Goal: Task Accomplishment & Management: Manage account settings

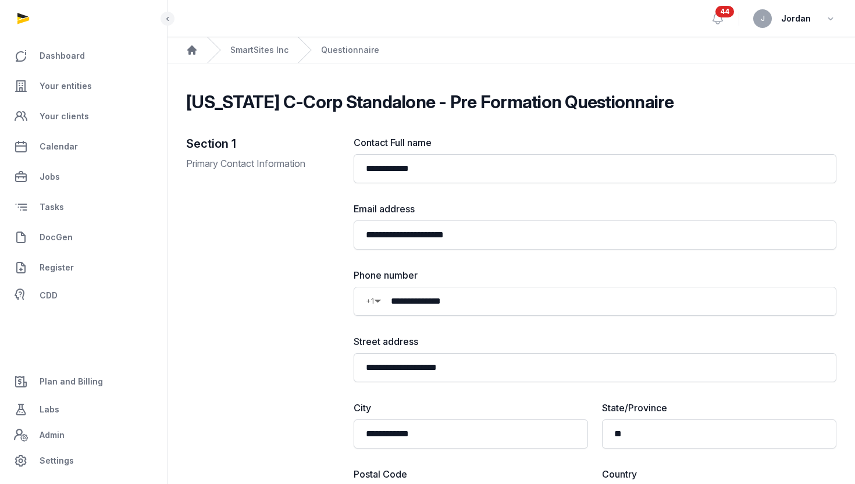
scroll to position [552, 0]
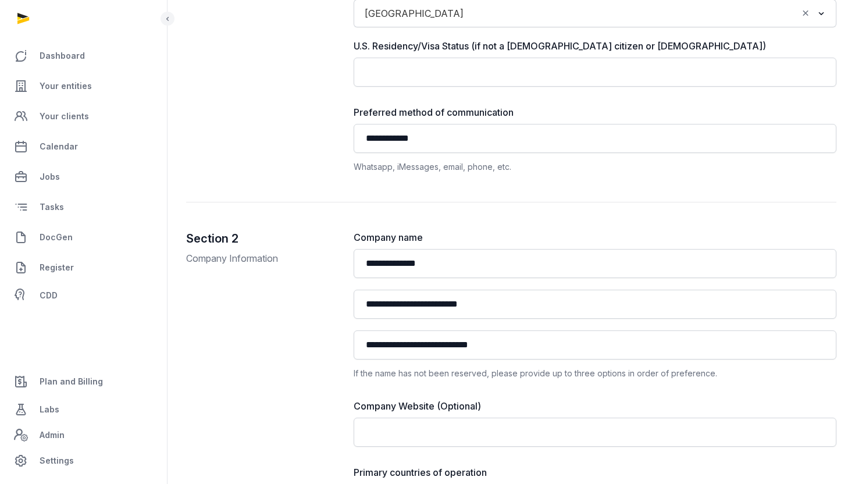
click at [60, 237] on span "DocGen" at bounding box center [56, 237] width 33 height 14
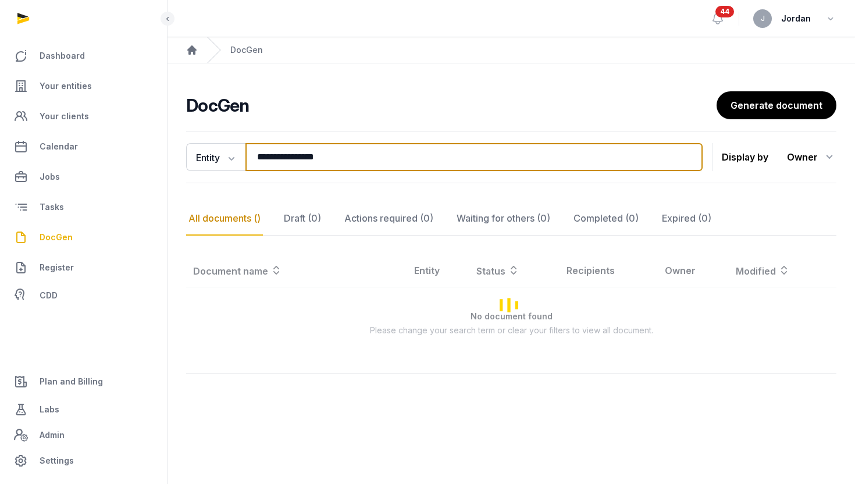
click at [453, 168] on input "**********" at bounding box center [473, 157] width 457 height 28
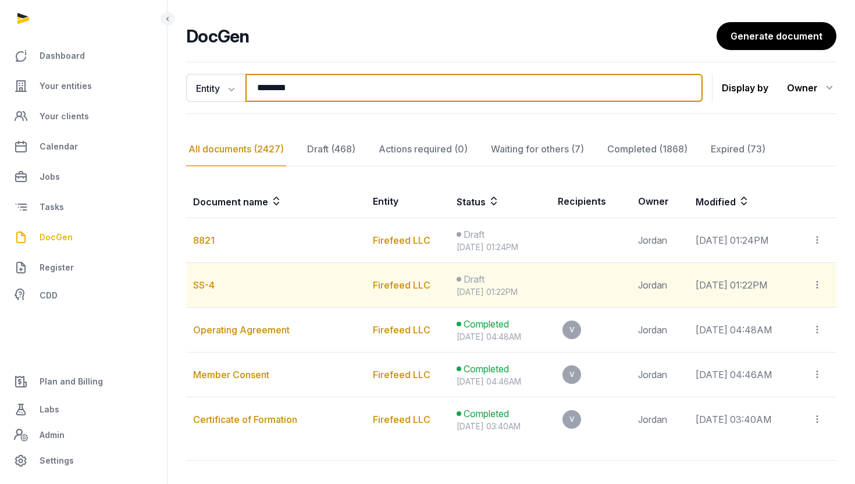
scroll to position [72, 0]
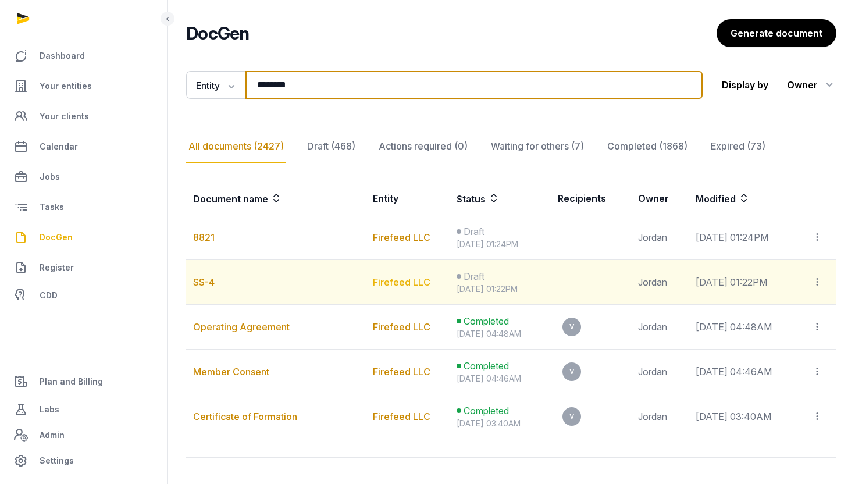
type input "********"
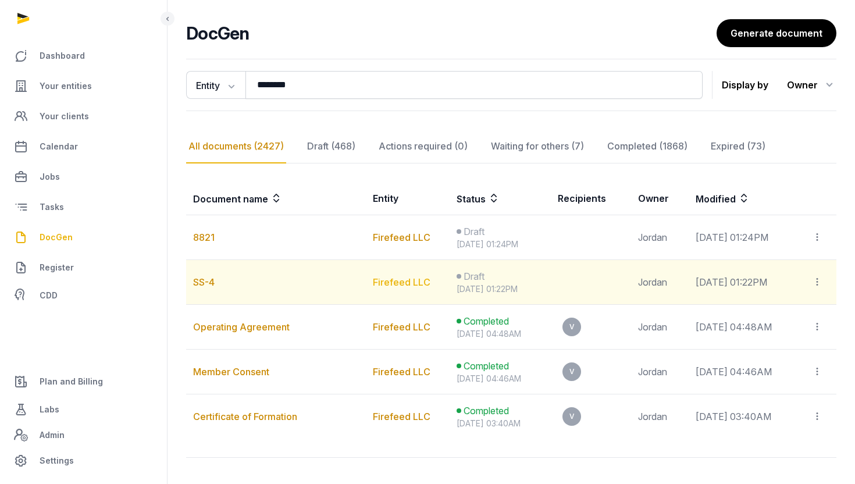
click at [395, 283] on link "Firefeed LLC" at bounding box center [402, 282] width 58 height 12
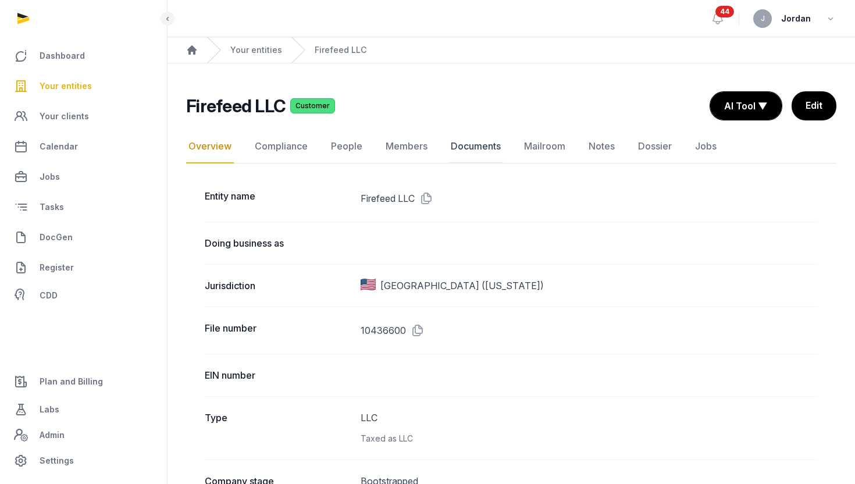
click at [471, 148] on link "Documents" at bounding box center [475, 147] width 55 height 34
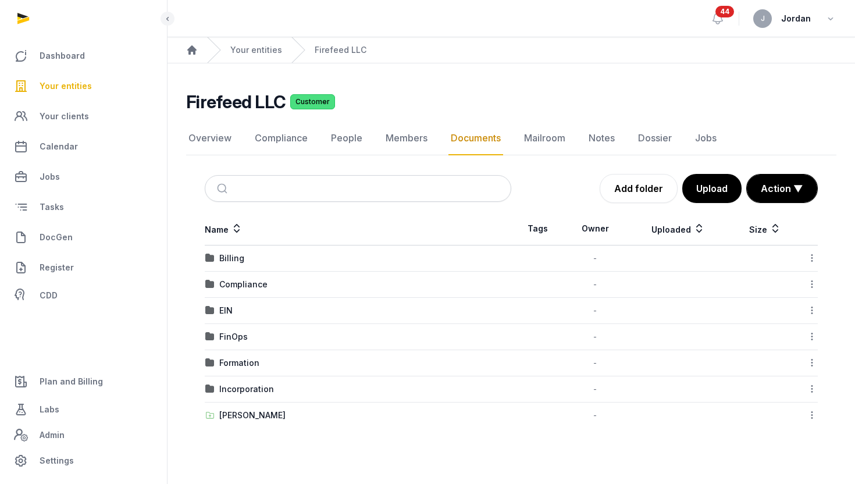
click at [249, 396] on td "Incorporation" at bounding box center [358, 389] width 306 height 26
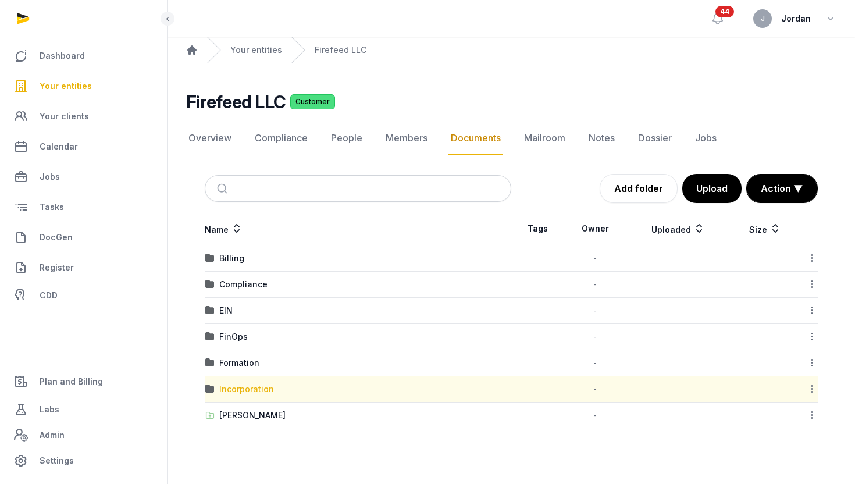
click at [250, 392] on div "Incorporation" at bounding box center [246, 389] width 55 height 12
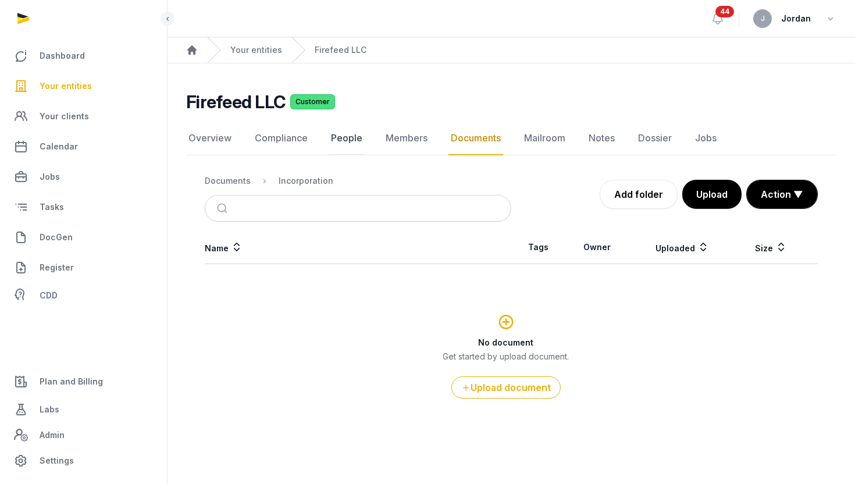
click at [334, 133] on link "People" at bounding box center [346, 139] width 36 height 34
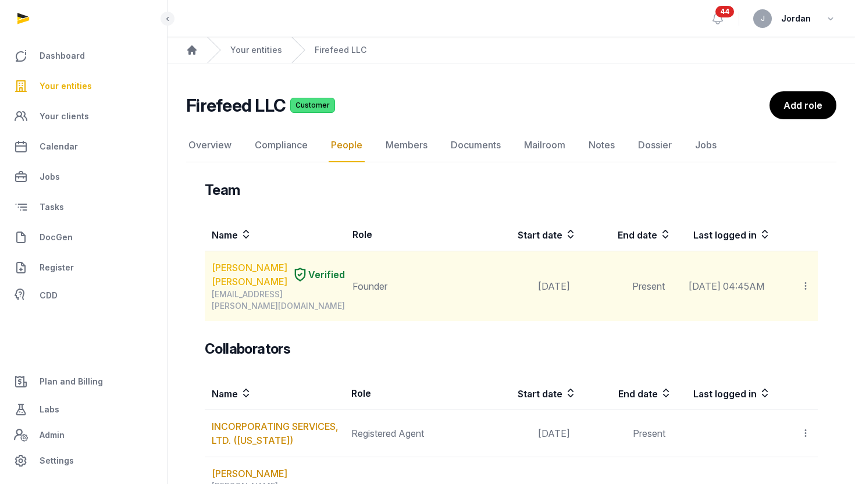
click at [261, 278] on link "VINAY KUMAR KANCHANAPALLY" at bounding box center [250, 274] width 76 height 28
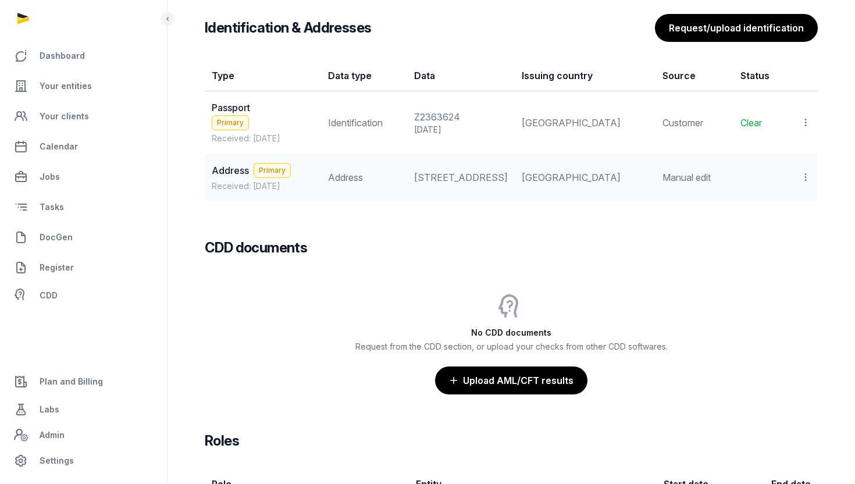
scroll to position [1039, 0]
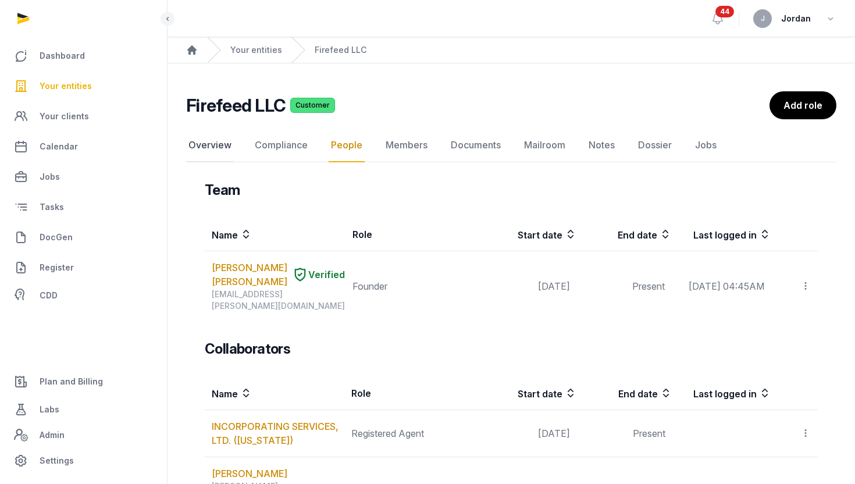
click at [227, 149] on link "Overview" at bounding box center [210, 145] width 48 height 34
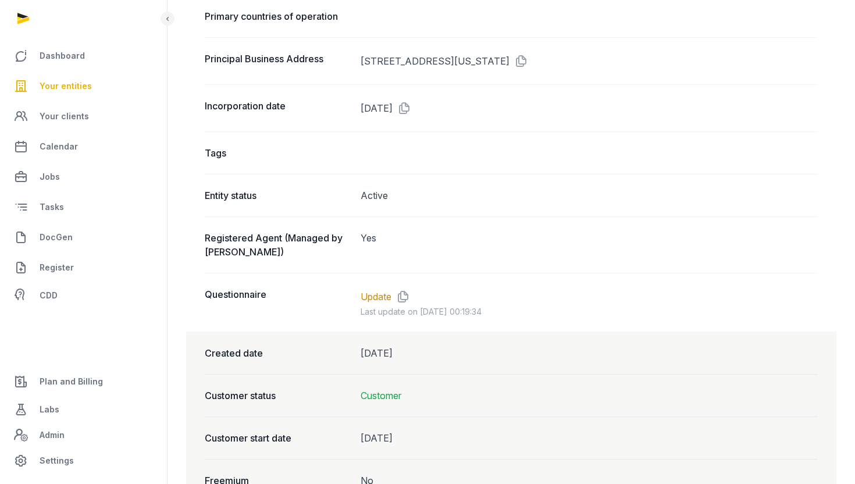
scroll to position [901, 0]
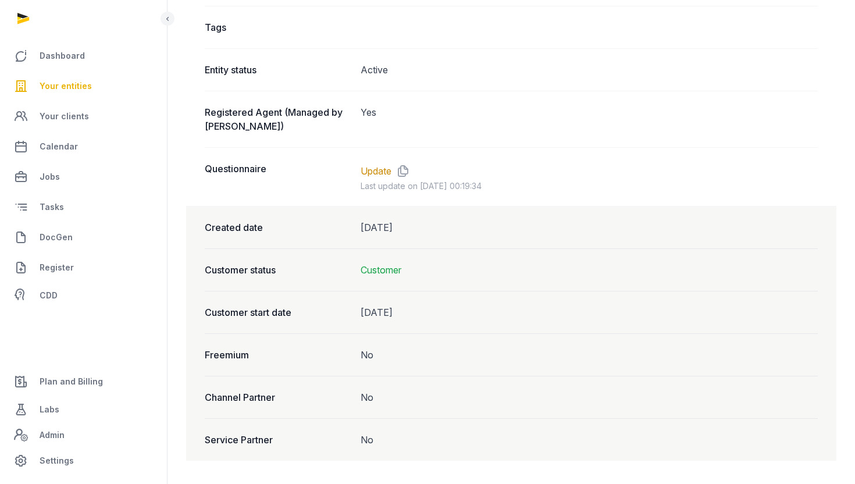
click at [396, 272] on dd "Customer" at bounding box center [589, 270] width 458 height 14
click at [387, 272] on dd "Customer" at bounding box center [589, 270] width 458 height 14
click at [374, 273] on dd "Customer" at bounding box center [589, 270] width 458 height 14
click at [359, 266] on div "Customer status Customer" at bounding box center [511, 269] width 613 height 42
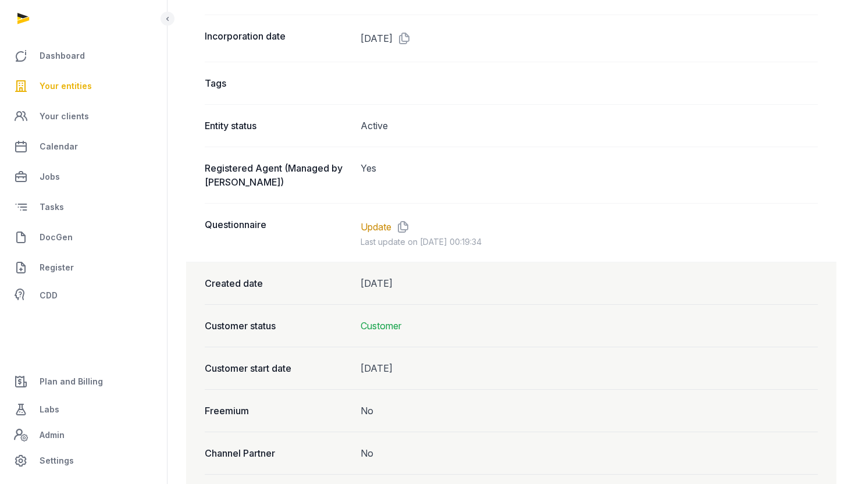
scroll to position [835, 0]
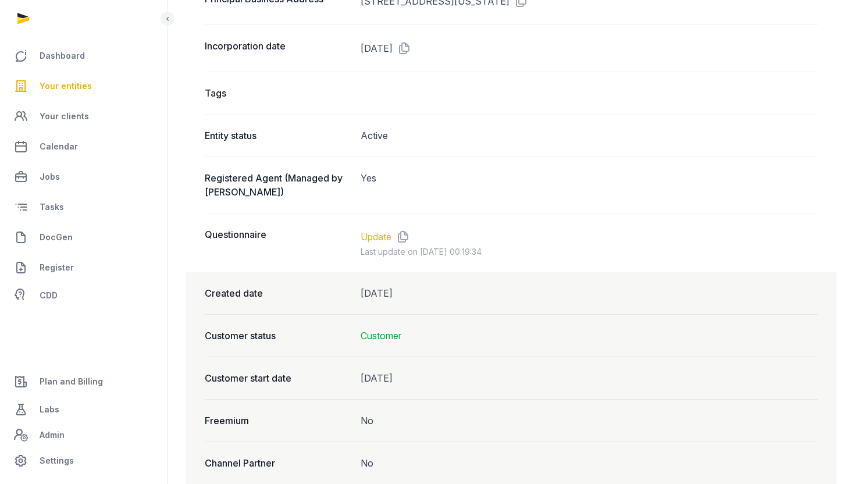
click at [387, 235] on link "Update" at bounding box center [375, 237] width 31 height 14
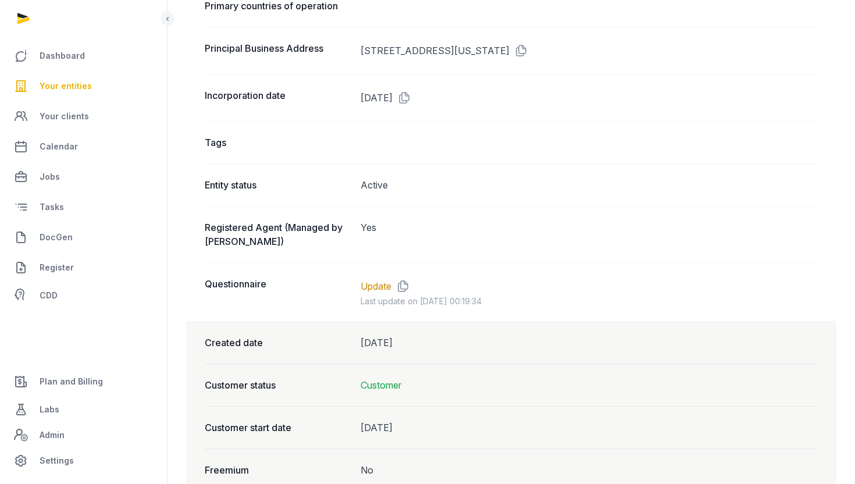
scroll to position [792, 0]
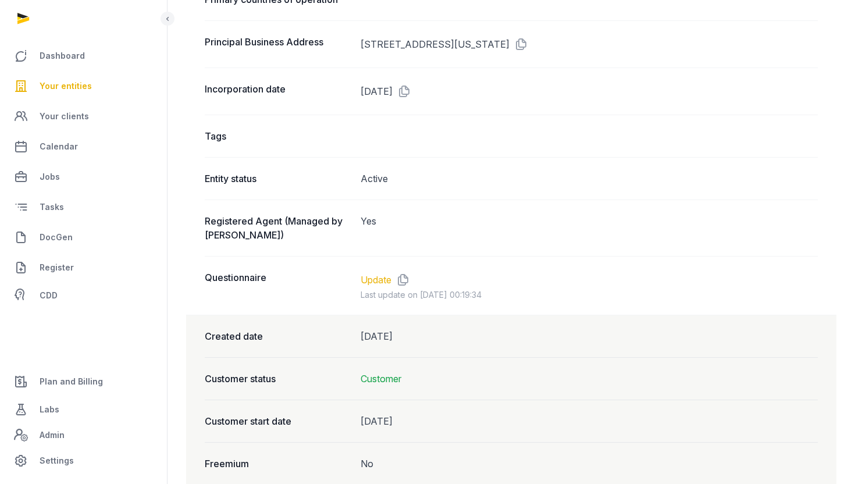
click at [384, 281] on link "Update" at bounding box center [375, 280] width 31 height 14
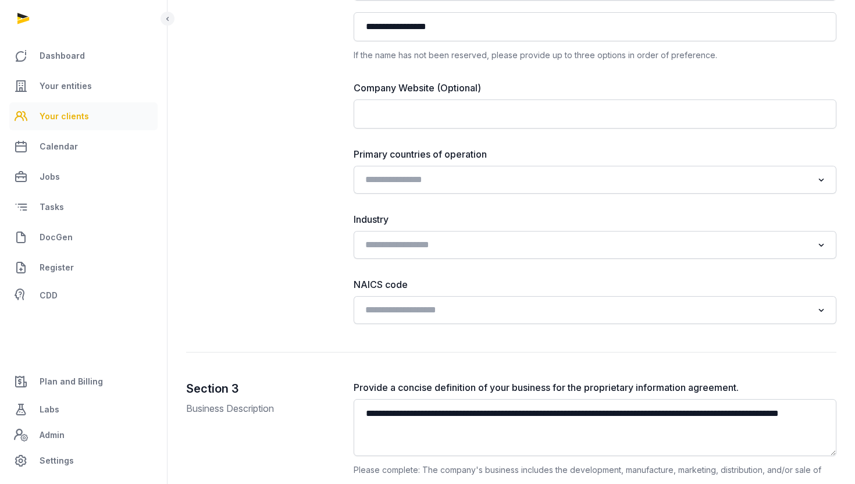
scroll to position [833, 0]
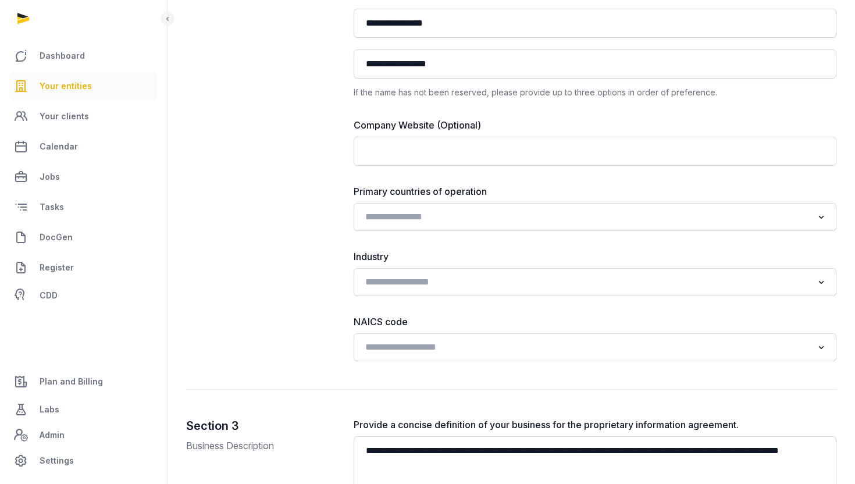
click at [48, 79] on span "Your entities" at bounding box center [66, 86] width 52 height 14
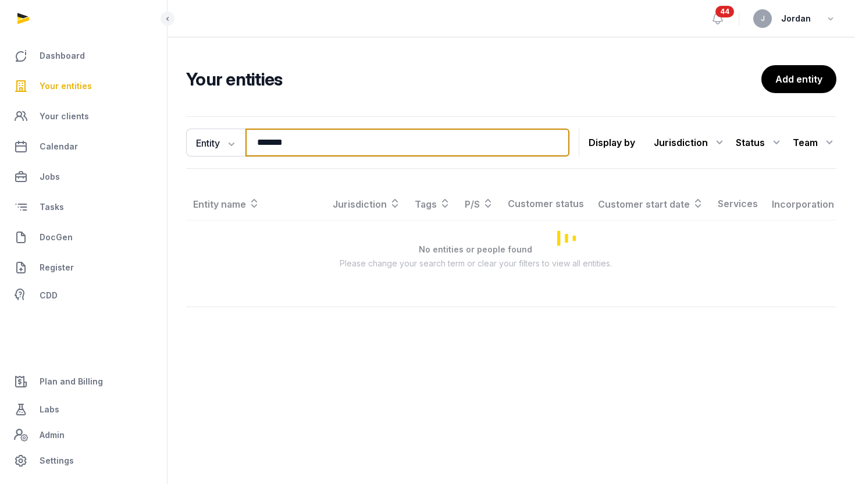
click at [273, 131] on input "*******" at bounding box center [407, 142] width 324 height 28
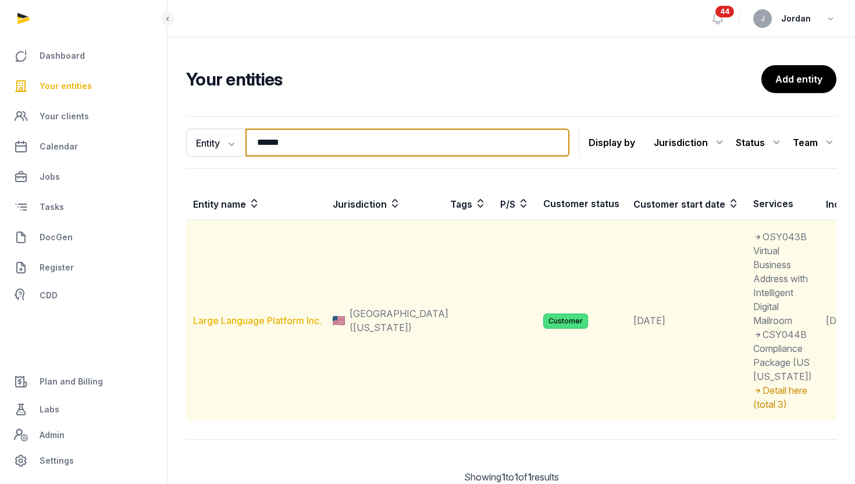
type input "*****"
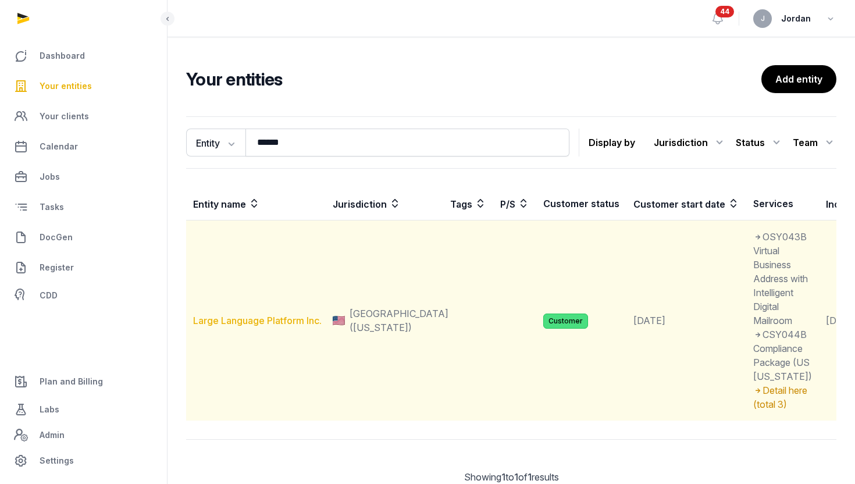
click at [247, 326] on link "Large Language Platform Inc." at bounding box center [257, 321] width 128 height 12
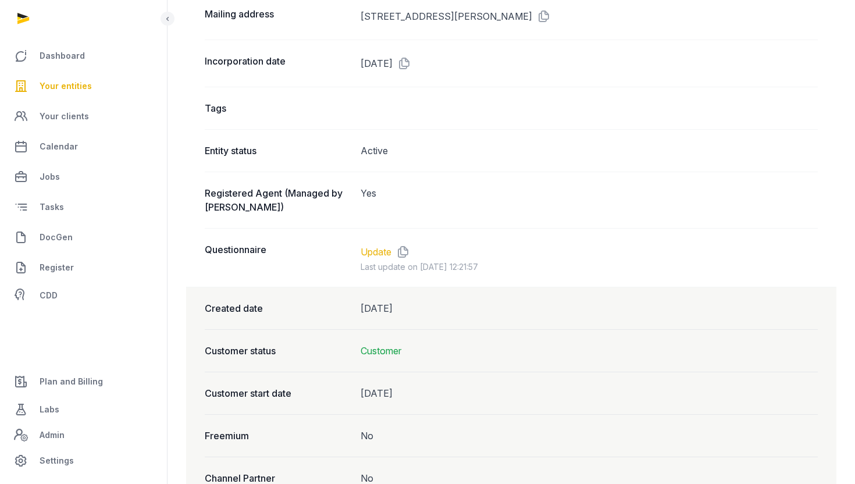
scroll to position [885, 0]
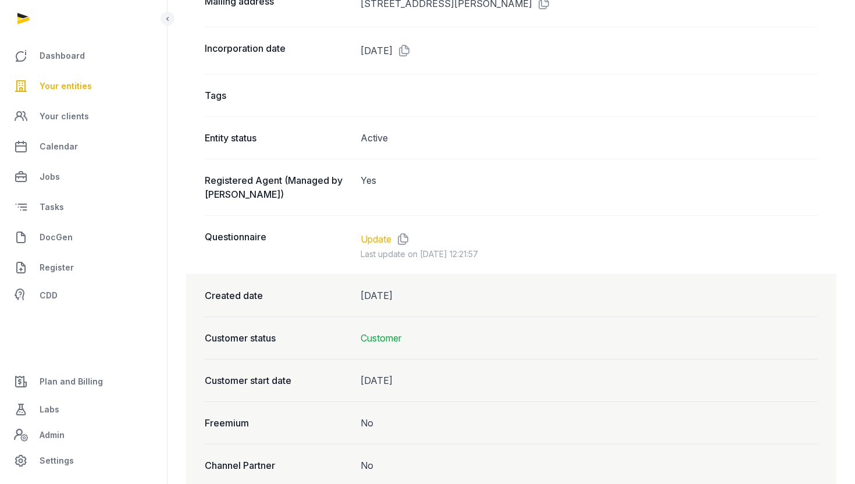
click at [378, 237] on link "Update" at bounding box center [375, 239] width 31 height 14
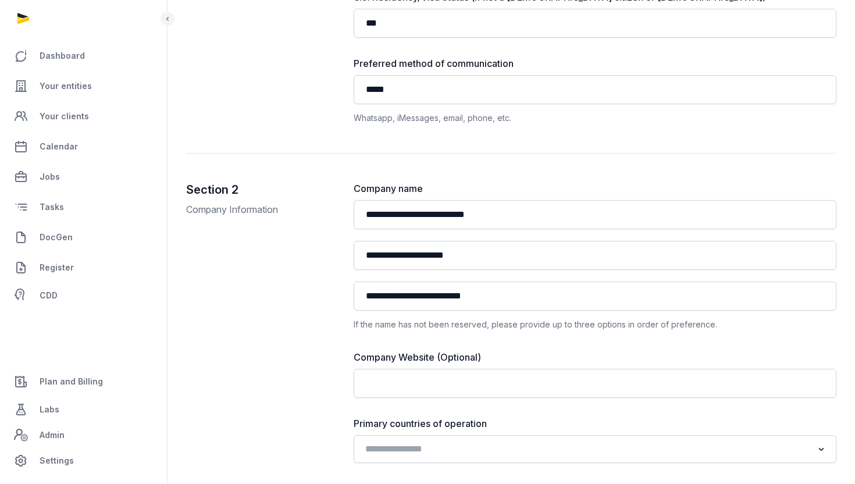
scroll to position [542, 0]
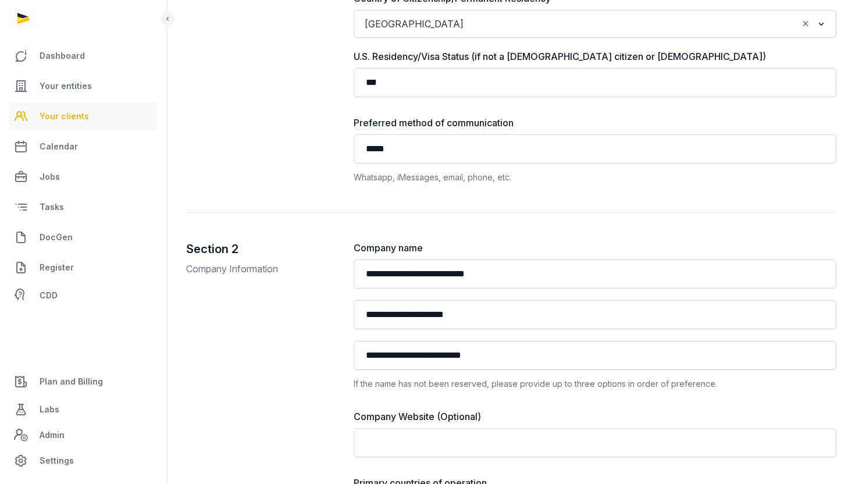
click at [86, 116] on link "Your clients" at bounding box center [83, 116] width 148 height 28
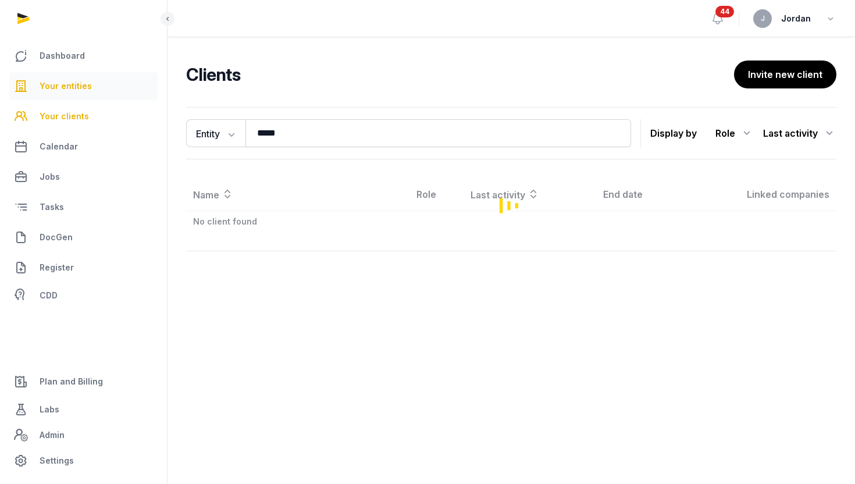
click at [91, 89] on link "Your entities" at bounding box center [83, 86] width 148 height 28
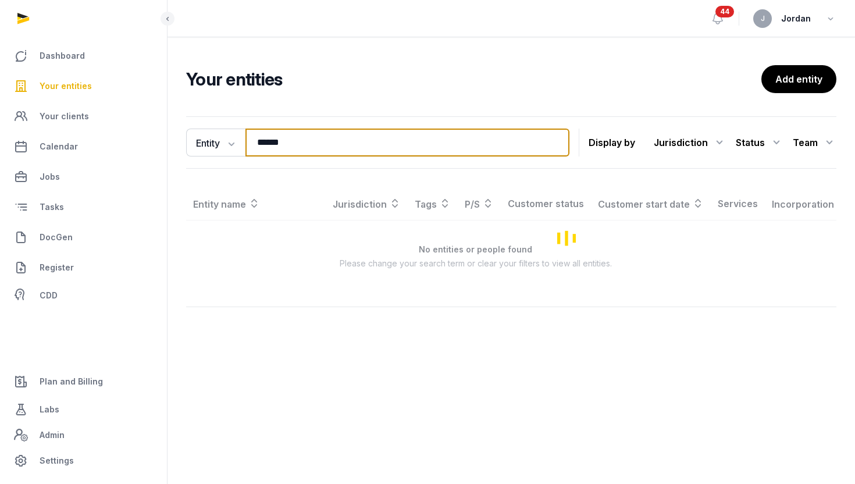
click at [316, 139] on input "*****" at bounding box center [407, 142] width 324 height 28
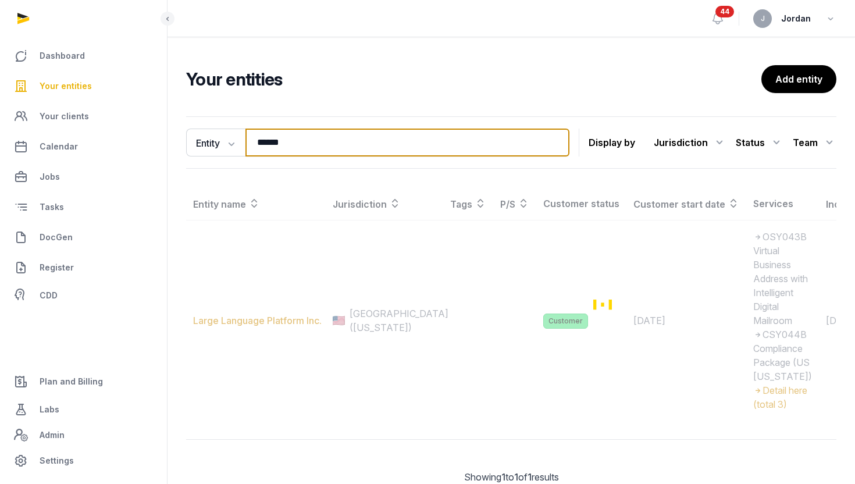
click at [316, 139] on input "*****" at bounding box center [407, 142] width 324 height 28
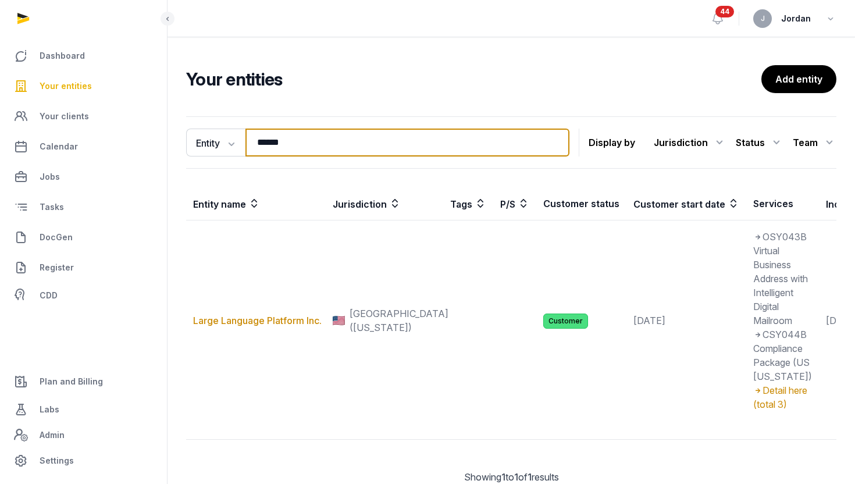
click at [316, 139] on input "*****" at bounding box center [407, 142] width 324 height 28
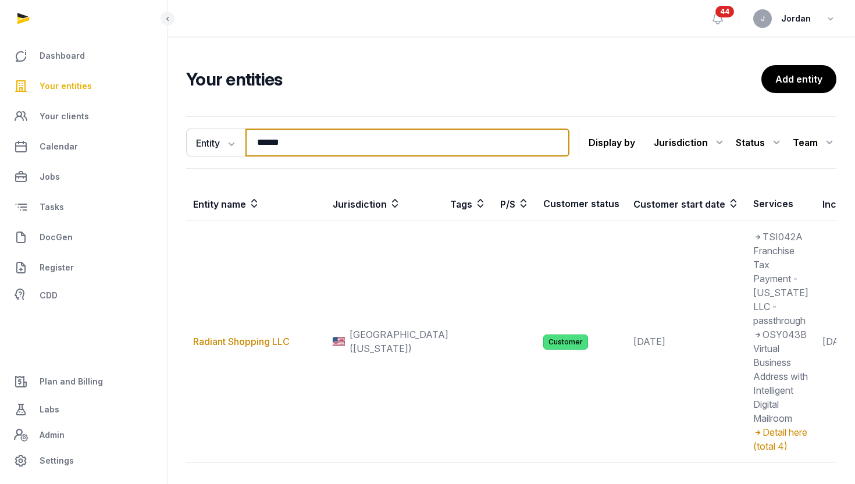
type input "**********"
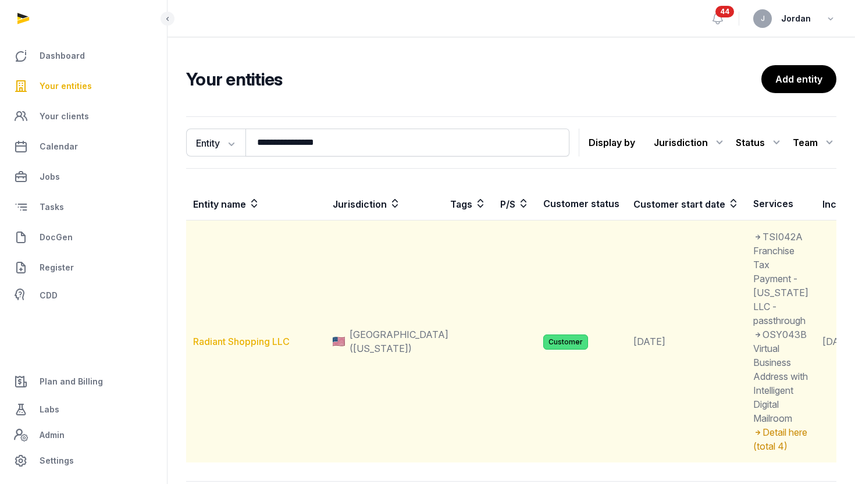
click at [258, 347] on link "Radiant Shopping LLC" at bounding box center [241, 341] width 97 height 12
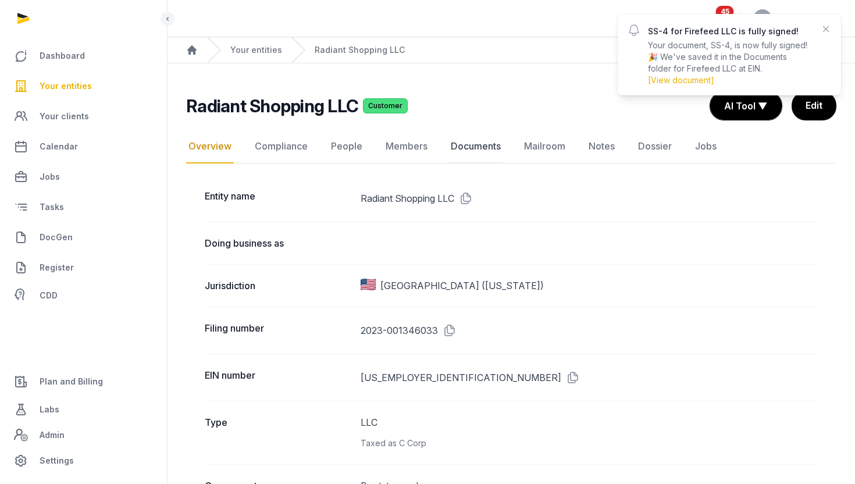
click at [454, 156] on link "Documents" at bounding box center [475, 147] width 55 height 34
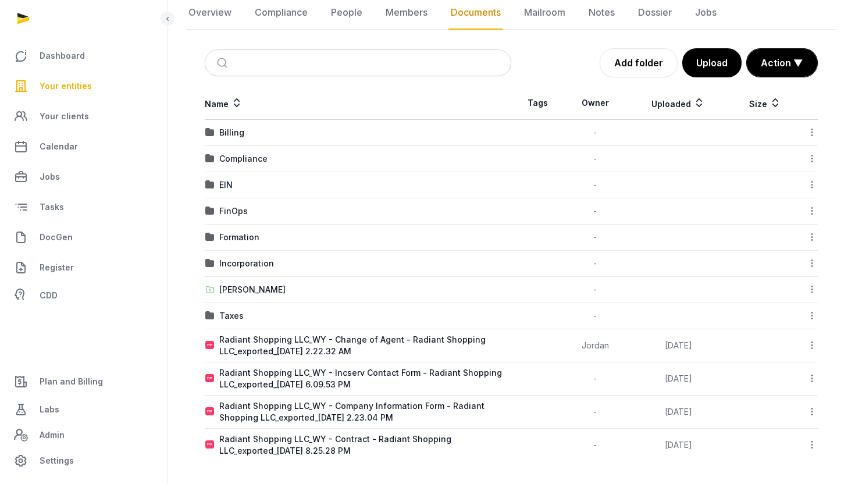
scroll to position [126, 0]
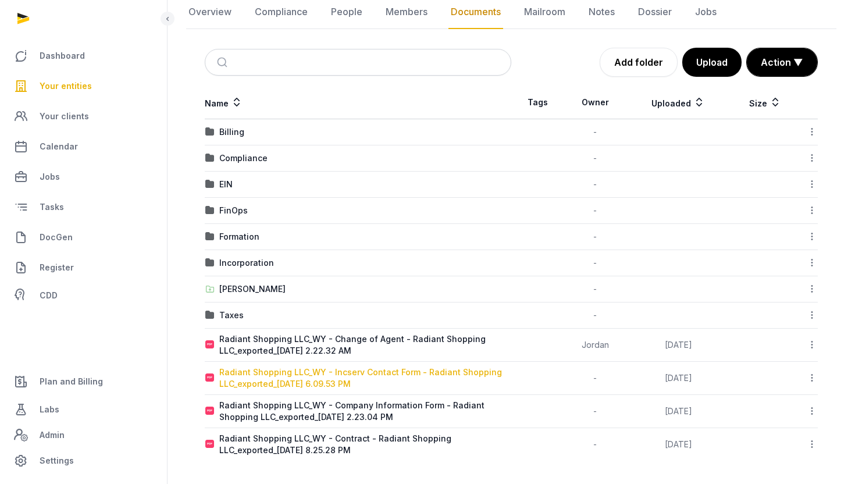
click at [403, 372] on div "Radiant Shopping LLC_WY - Incserv Contact Form - Radiant Shopping LLC_exported_…" at bounding box center [364, 377] width 291 height 23
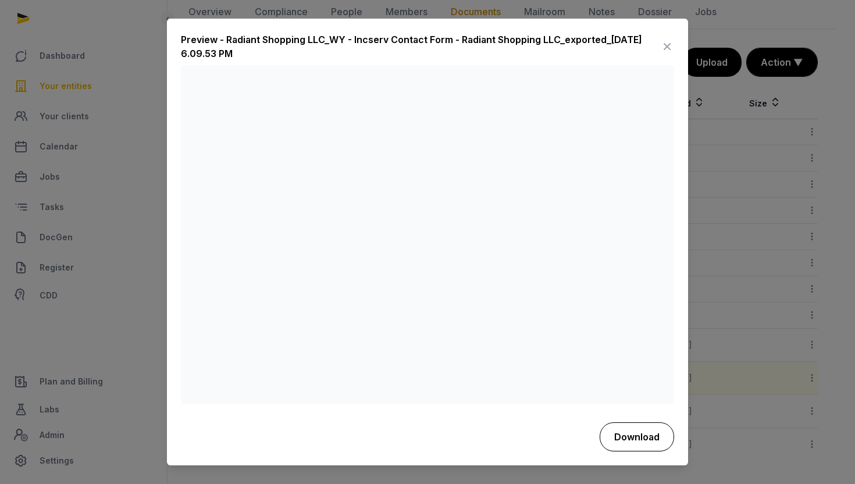
click at [630, 428] on button "Download" at bounding box center [636, 436] width 74 height 29
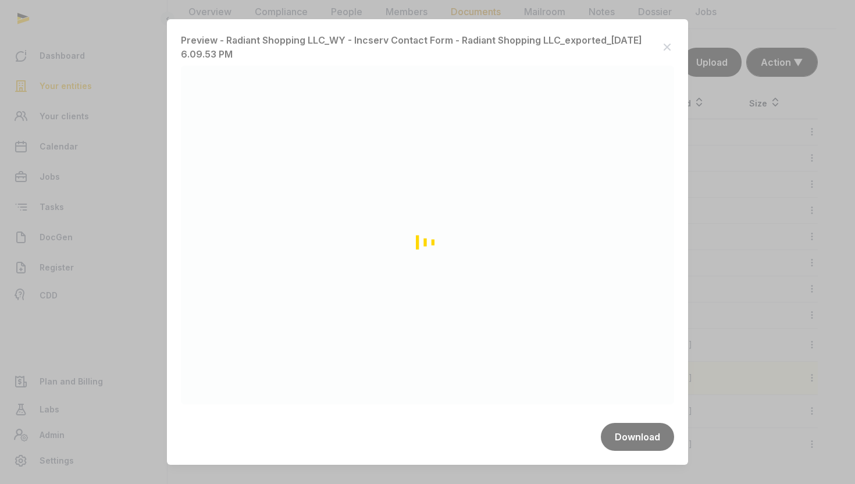
click at [451, 483] on div "Loading" at bounding box center [427, 242] width 855 height 484
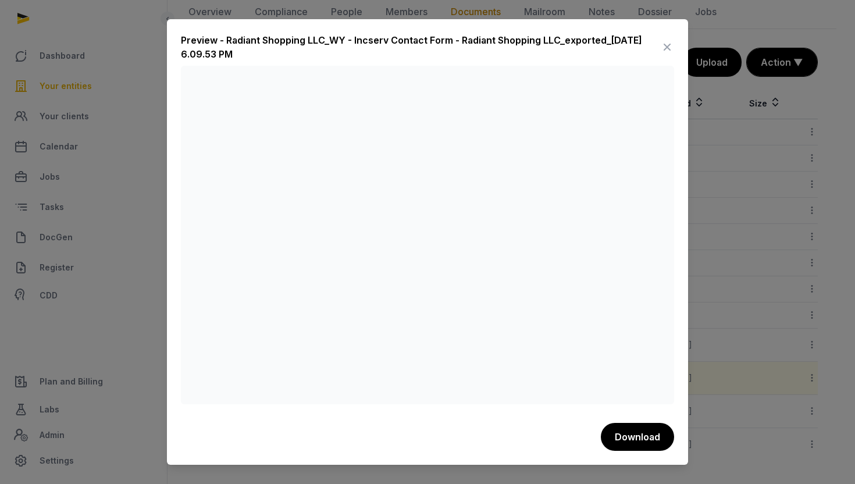
click at [733, 292] on div at bounding box center [427, 242] width 855 height 484
click at [127, 322] on div at bounding box center [427, 242] width 855 height 484
click at [391, 26] on div "Preview - Radiant Shopping LLC_WY - Incserv Contact Form - Radiant Shopping LLC…" at bounding box center [427, 241] width 521 height 445
click at [663, 47] on icon at bounding box center [667, 47] width 14 height 19
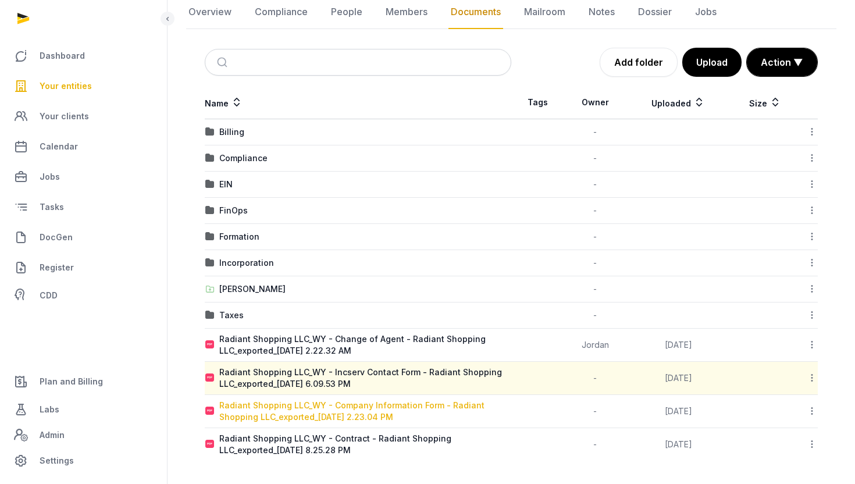
click at [407, 405] on div "Radiant Shopping LLC_WY - Company Information Form - Radiant Shopping LLC_expor…" at bounding box center [364, 410] width 291 height 23
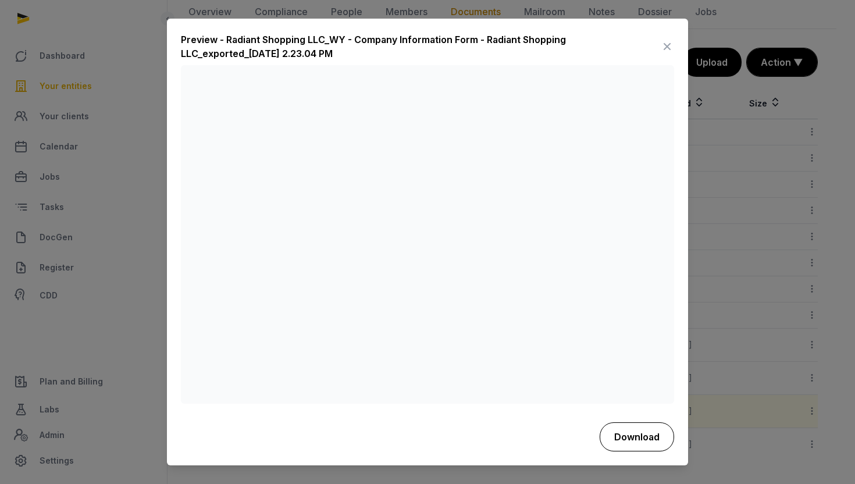
click at [649, 437] on button "Download" at bounding box center [636, 436] width 74 height 29
click at [667, 42] on icon at bounding box center [667, 47] width 14 height 19
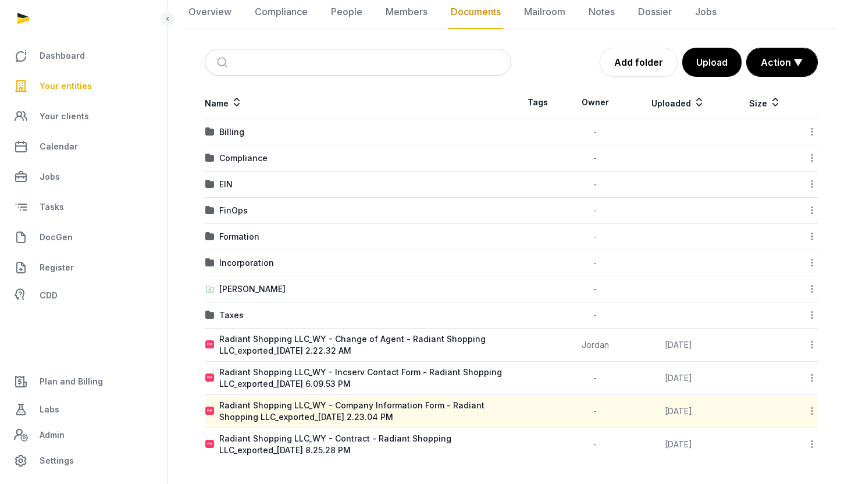
click at [85, 83] on span "Your entities" at bounding box center [66, 86] width 52 height 14
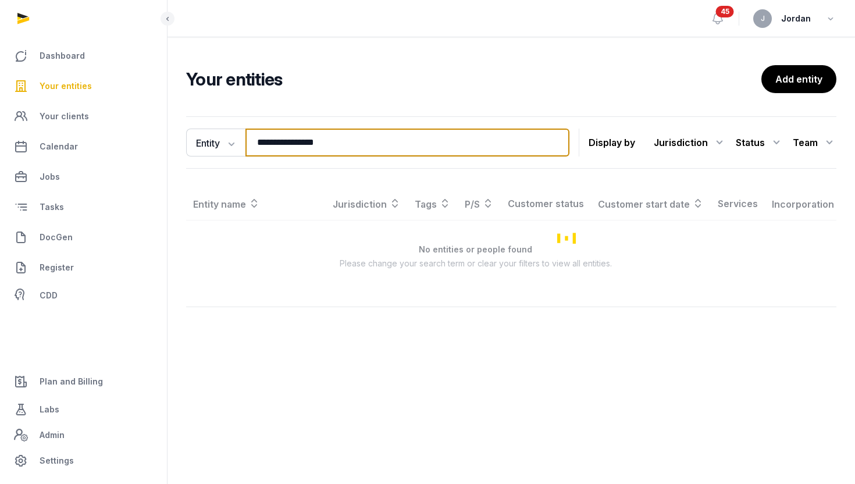
click at [323, 137] on input "**********" at bounding box center [407, 142] width 324 height 28
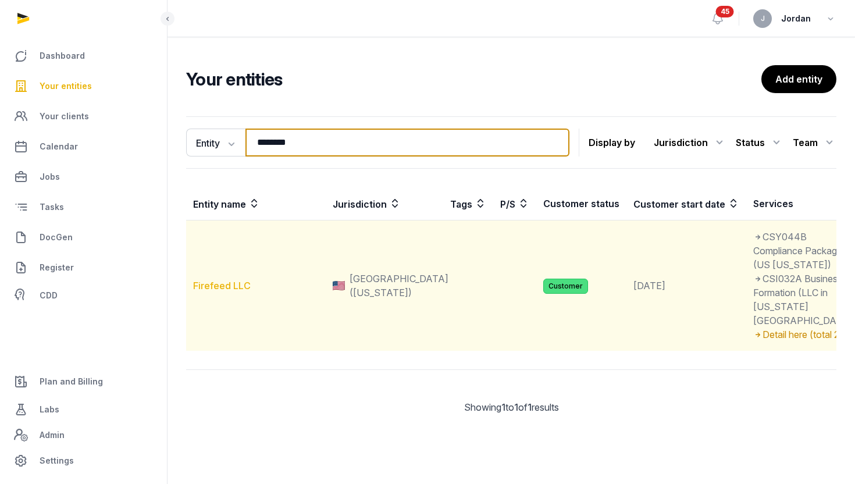
type input "********"
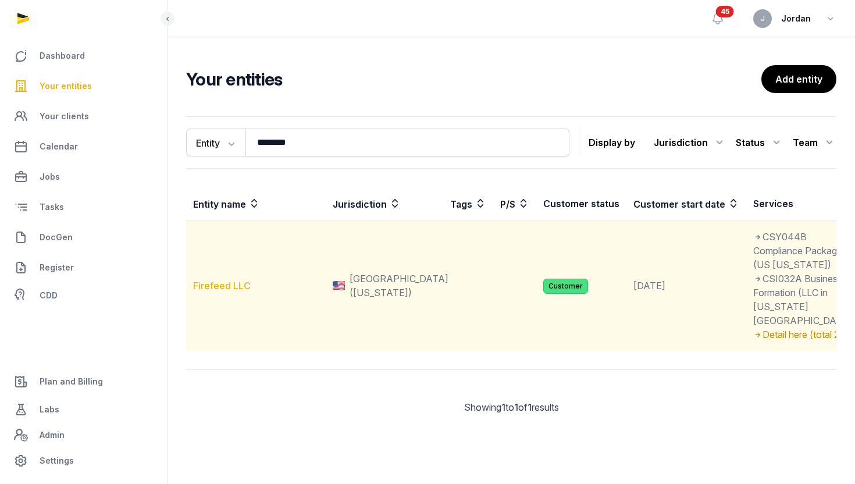
click at [227, 291] on link "Firefeed LLC" at bounding box center [222, 286] width 58 height 12
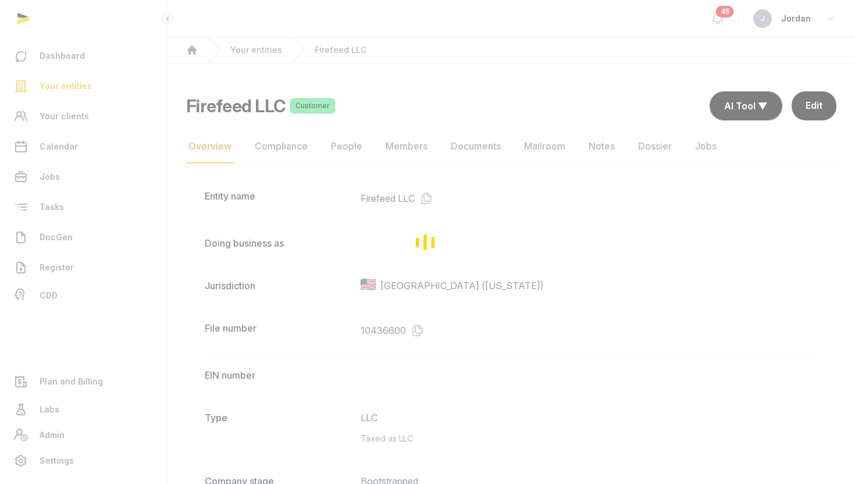
click at [490, 151] on div "Loading" at bounding box center [427, 242] width 855 height 484
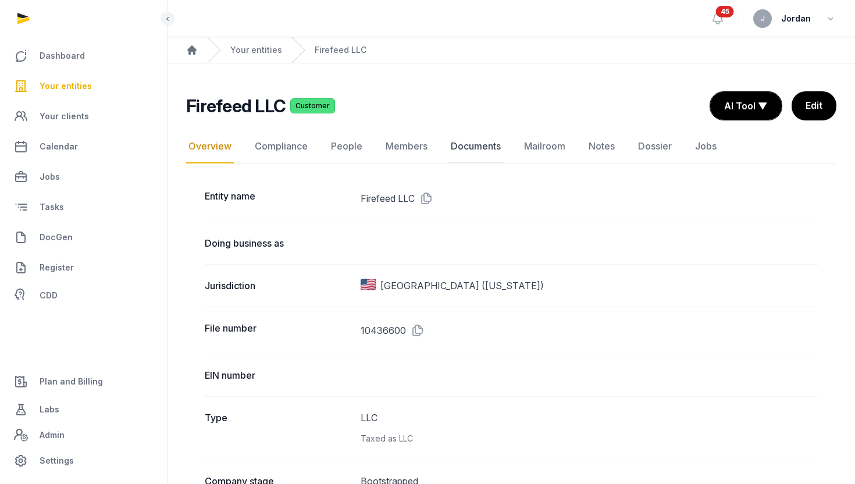
click at [487, 148] on link "Documents" at bounding box center [475, 147] width 55 height 34
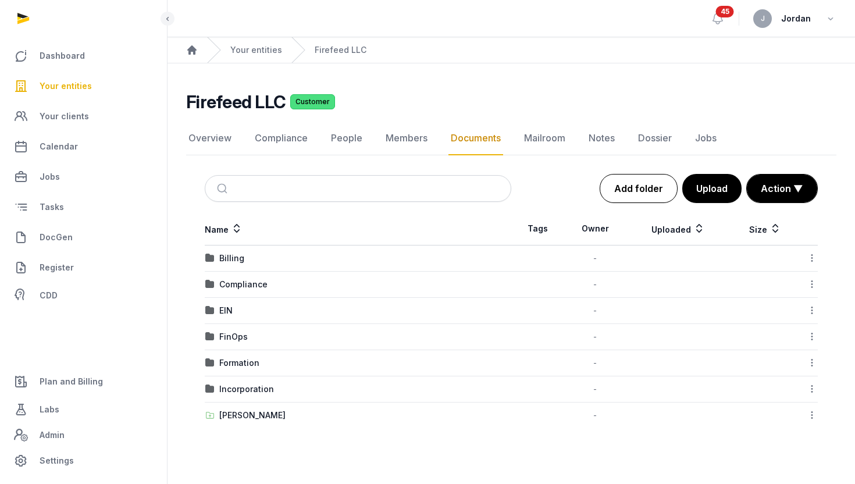
click at [644, 194] on link "Add folder" at bounding box center [638, 188] width 78 height 29
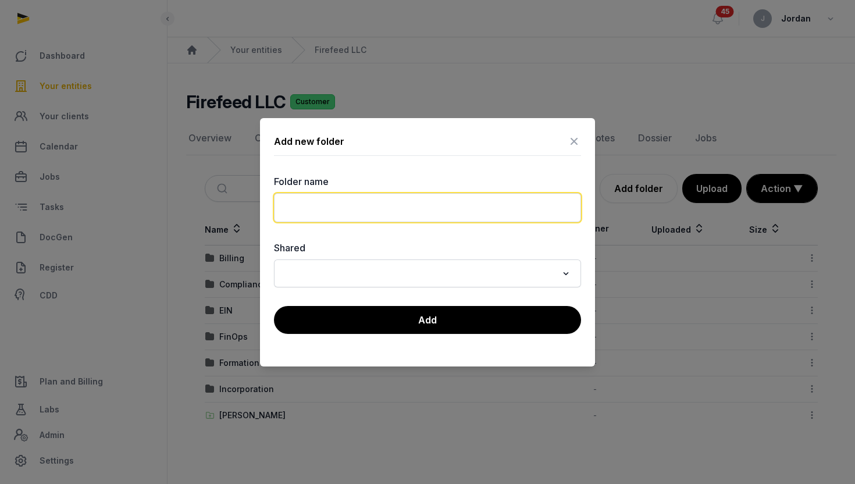
click at [545, 216] on input "text" at bounding box center [427, 207] width 307 height 29
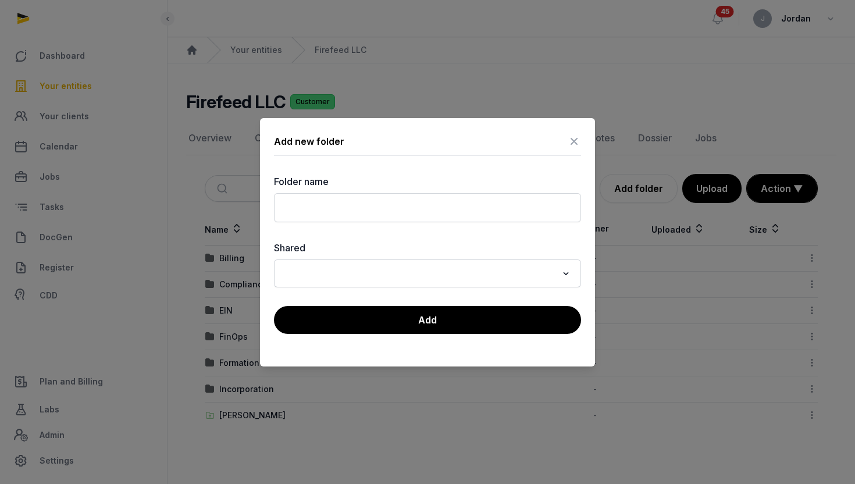
click at [574, 268] on div "Loading..." at bounding box center [566, 272] width 17 height 19
click at [566, 270] on icon "Search for option" at bounding box center [566, 273] width 12 height 14
click at [562, 262] on div "Loading..." at bounding box center [427, 273] width 307 height 28
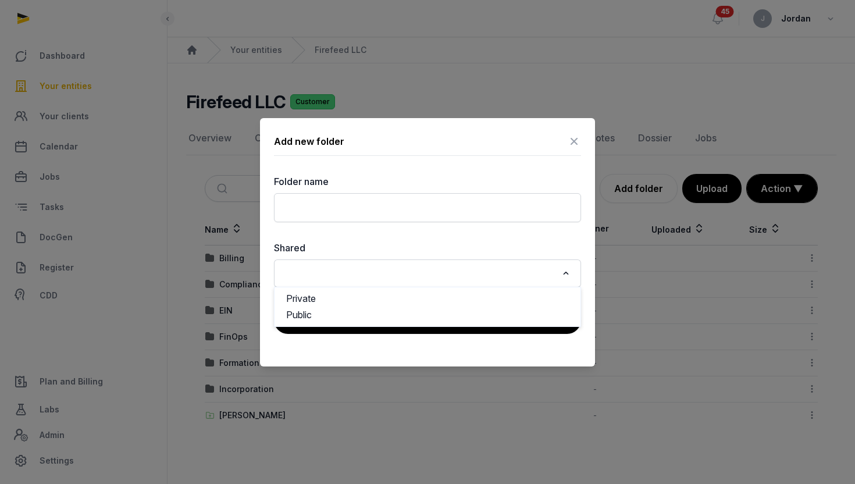
click at [556, 267] on input "Search for option" at bounding box center [419, 273] width 276 height 16
click at [498, 302] on li "Private" at bounding box center [427, 298] width 306 height 17
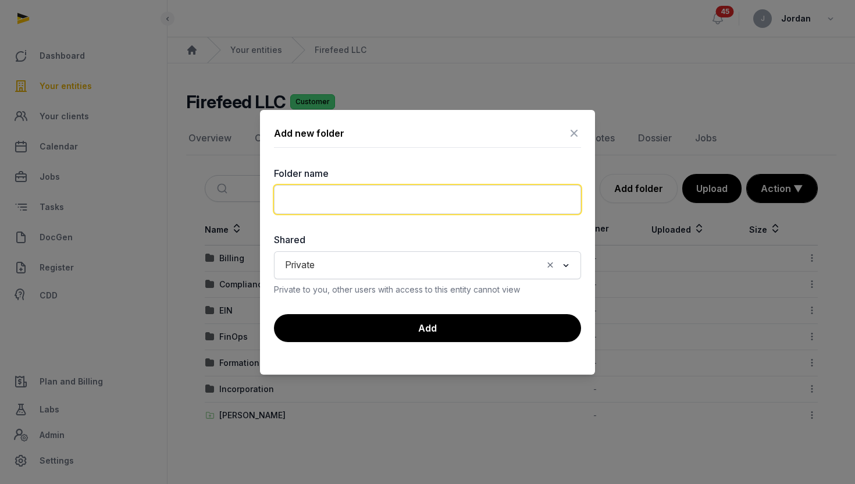
click at [325, 192] on input "text" at bounding box center [427, 199] width 307 height 29
type input "***"
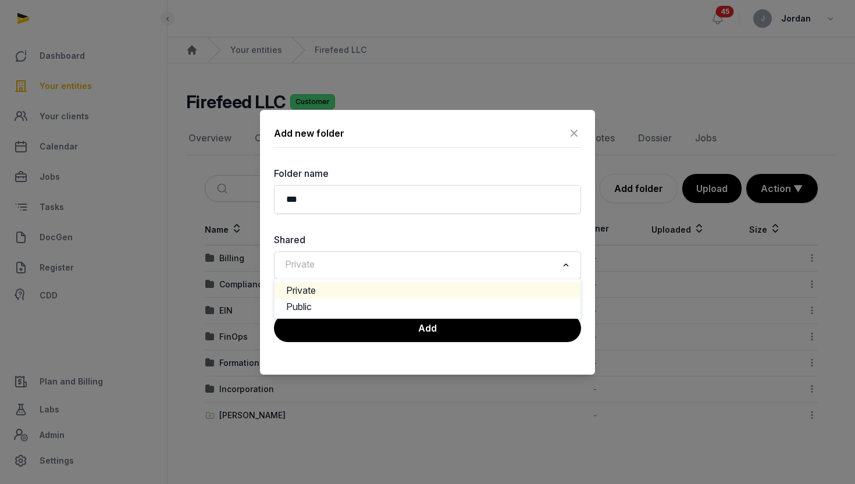
click at [434, 264] on input "Search for option" at bounding box center [419, 265] width 276 height 16
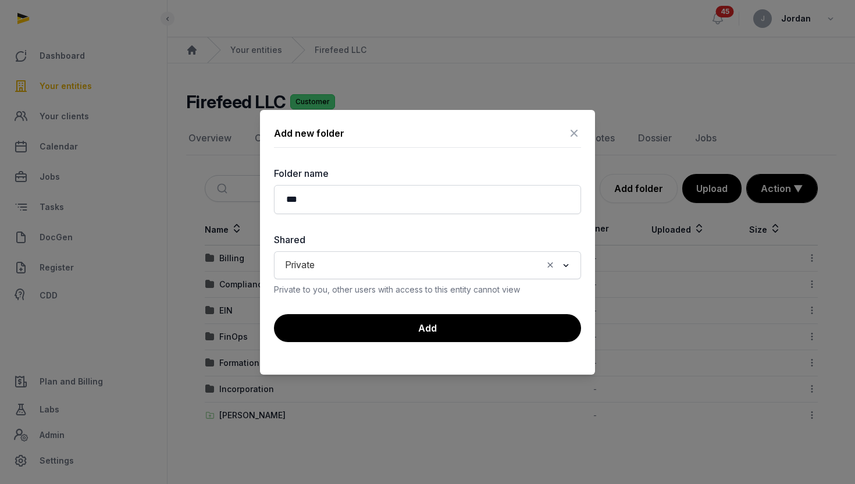
click at [556, 236] on label "Shared" at bounding box center [427, 240] width 307 height 14
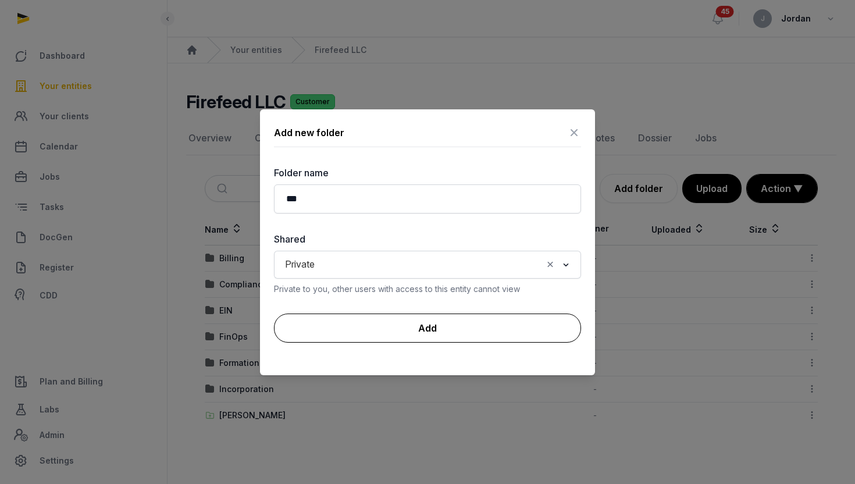
click at [448, 326] on button "Add" at bounding box center [427, 327] width 307 height 29
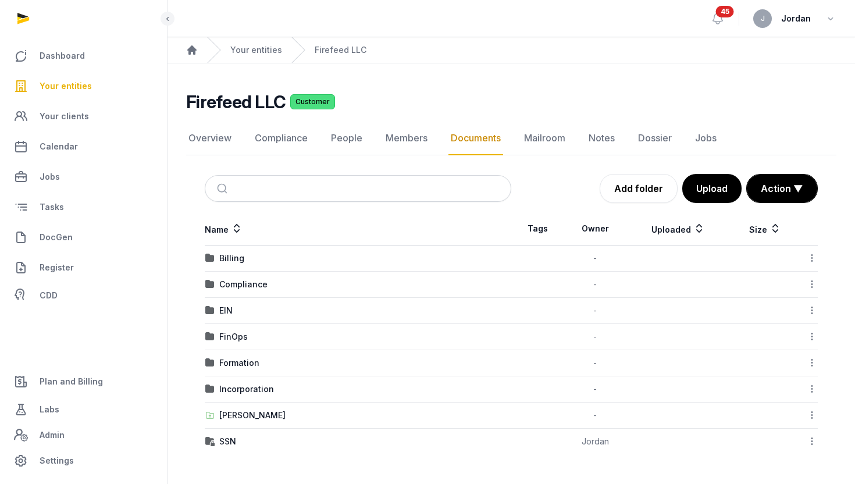
click at [815, 441] on icon at bounding box center [811, 441] width 10 height 12
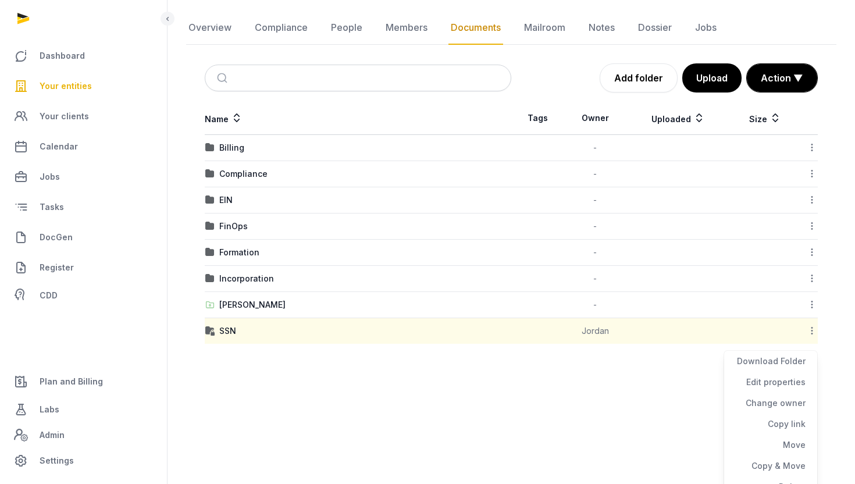
scroll to position [124, 0]
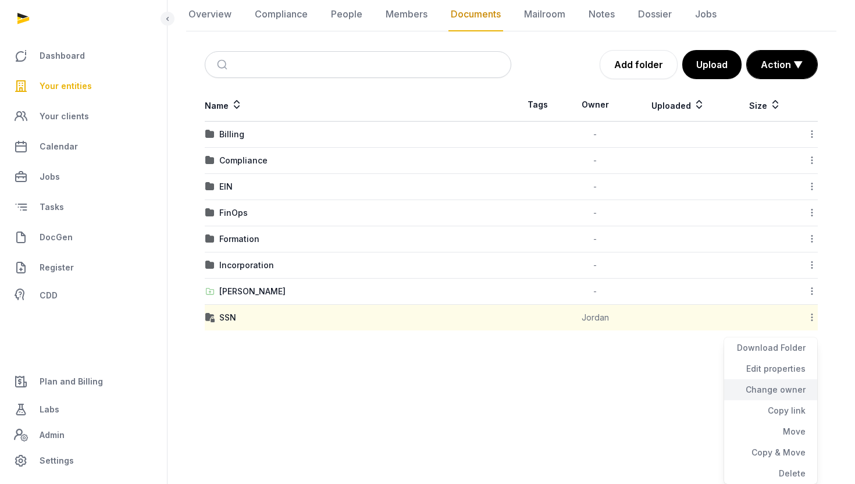
click at [781, 391] on div "Change owner" at bounding box center [770, 389] width 93 height 21
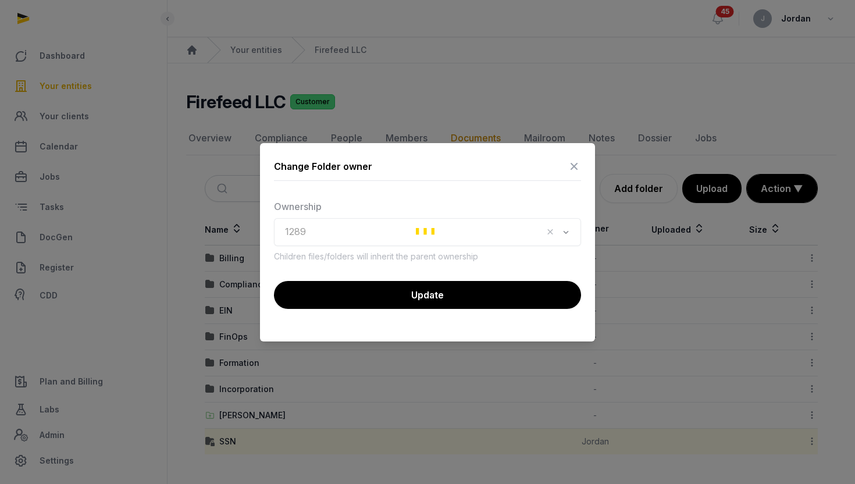
scroll to position [0, 0]
click at [566, 232] on icon "Search for option" at bounding box center [566, 232] width 12 height 14
click at [443, 208] on label "Ownership" at bounding box center [427, 206] width 307 height 14
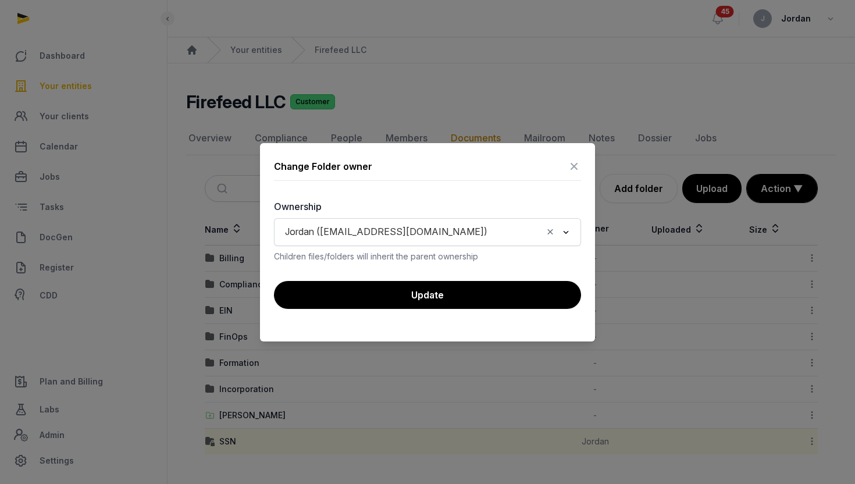
click at [492, 224] on input "Search for option" at bounding box center [516, 232] width 49 height 16
click at [415, 230] on span "Jordan (jordan@histellar.com)" at bounding box center [386, 232] width 208 height 16
click at [492, 228] on input "Search for option" at bounding box center [516, 232] width 49 height 16
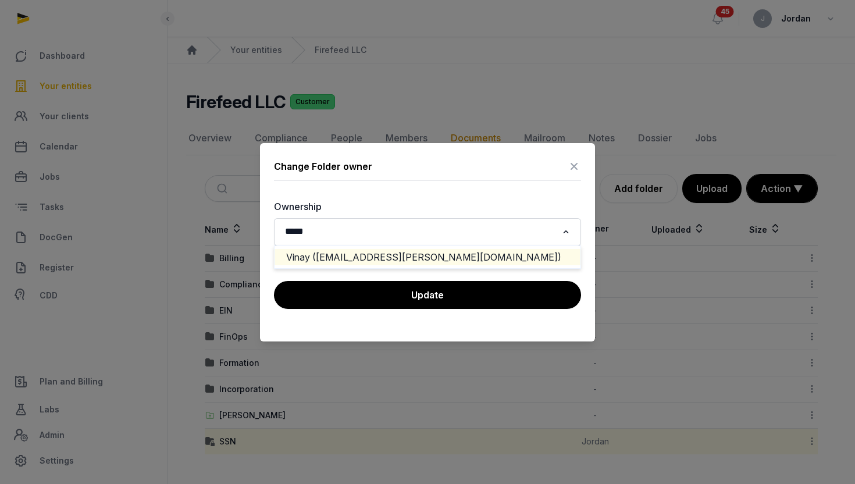
click at [430, 266] on ul "Vinay (vinay.kanchanapally@gmail.com)" at bounding box center [427, 257] width 307 height 24
click at [424, 255] on li "Vinay (vinay.kanchanapally@gmail.com)" at bounding box center [427, 257] width 306 height 17
type input "*****"
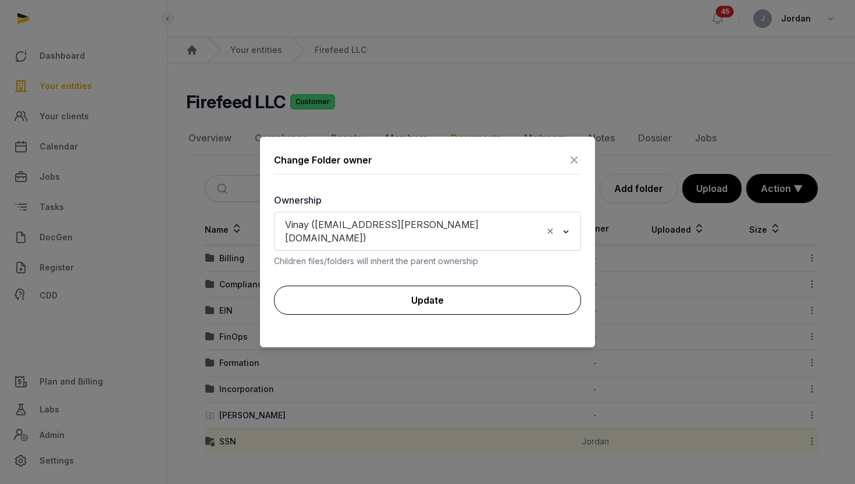
click at [453, 296] on button "Update" at bounding box center [427, 299] width 307 height 29
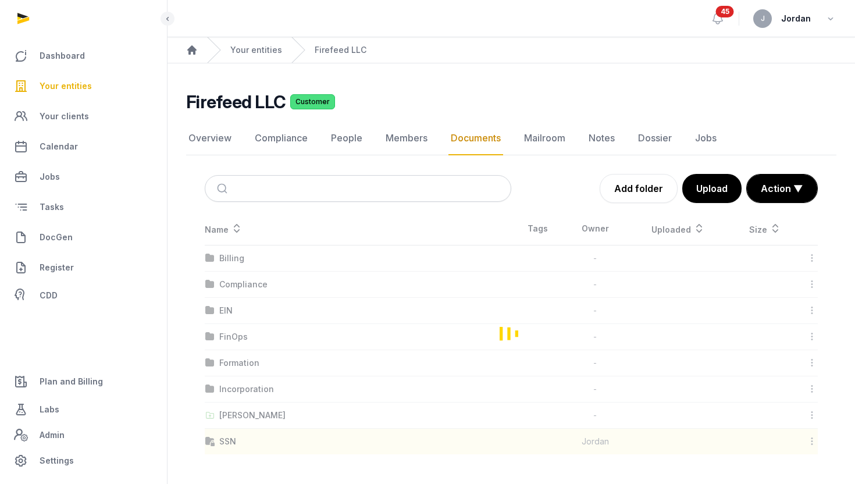
click at [809, 441] on div "Loading" at bounding box center [511, 333] width 650 height 242
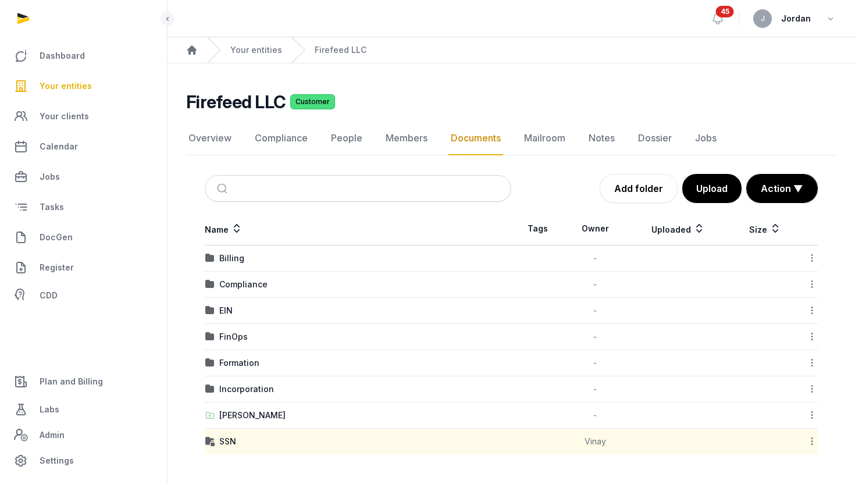
click at [809, 441] on icon at bounding box center [811, 441] width 10 height 12
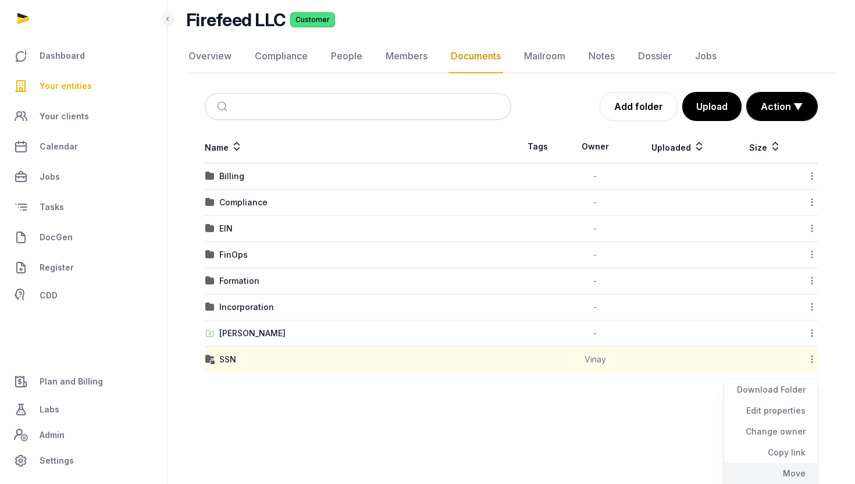
scroll to position [124, 0]
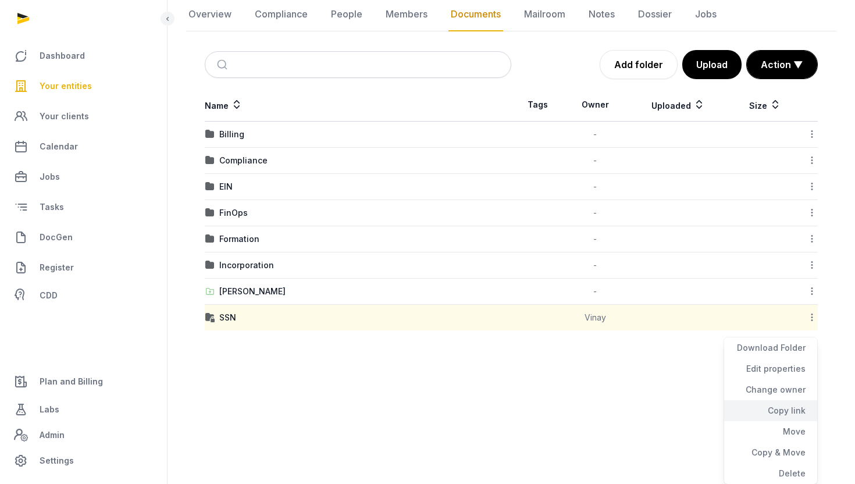
click at [795, 410] on div "Copy link" at bounding box center [770, 410] width 93 height 21
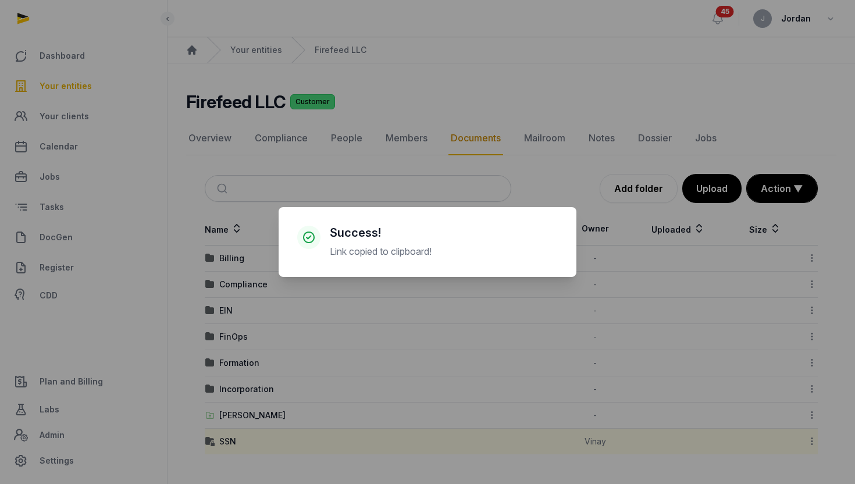
scroll to position [0, 0]
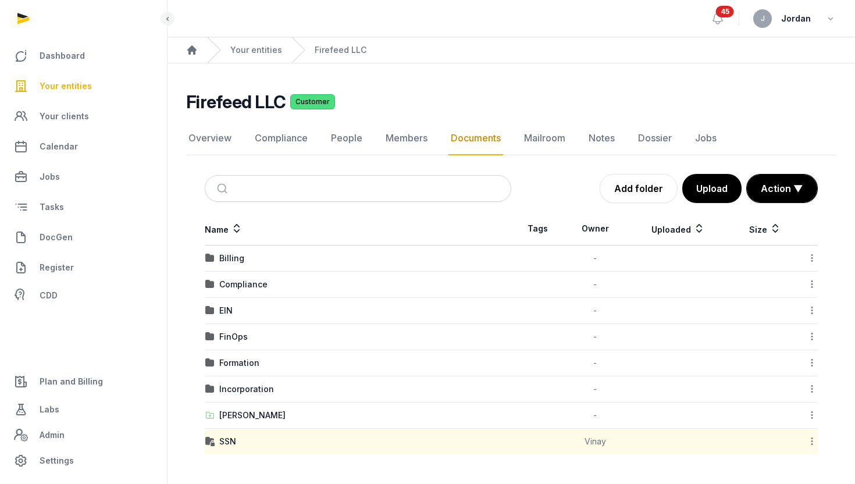
click at [813, 443] on icon at bounding box center [811, 441] width 10 height 12
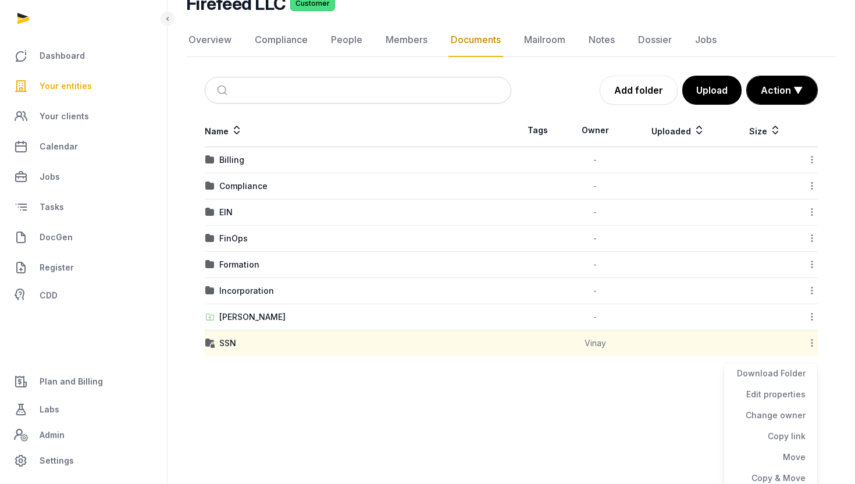
scroll to position [124, 0]
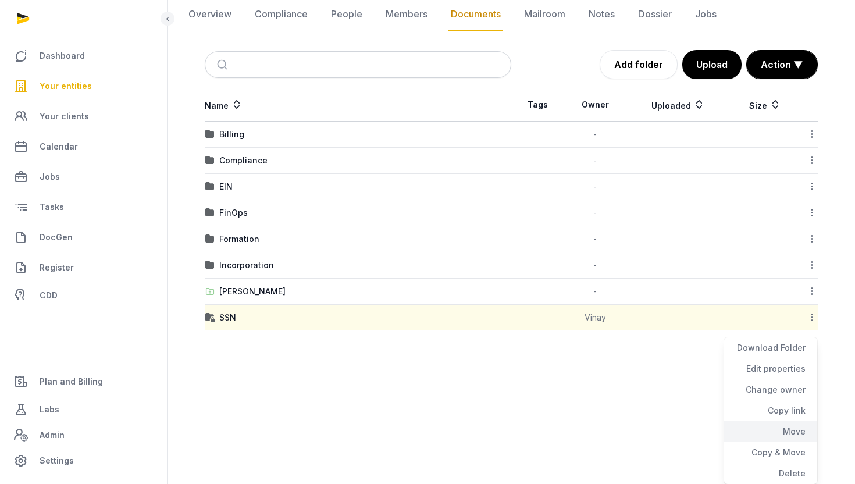
click at [792, 435] on div "Move" at bounding box center [770, 431] width 93 height 21
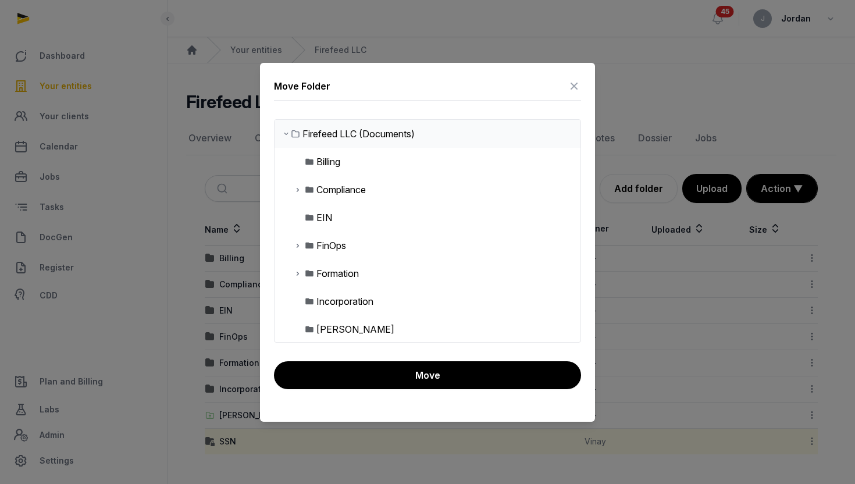
scroll to position [109, 0]
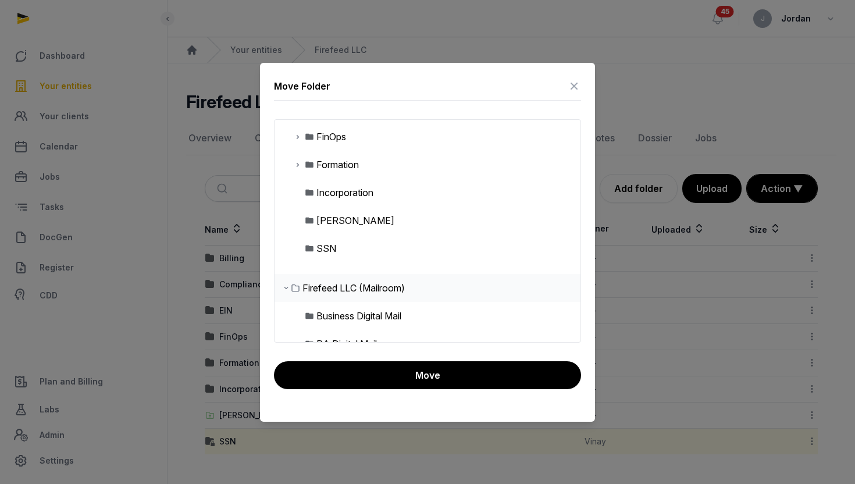
click at [374, 219] on div "[PERSON_NAME]" at bounding box center [355, 220] width 78 height 14
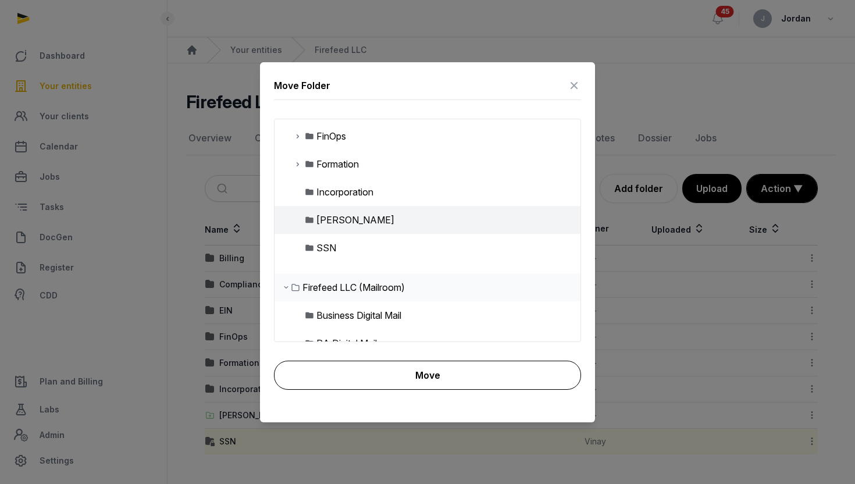
click at [427, 376] on button "Move" at bounding box center [427, 374] width 307 height 29
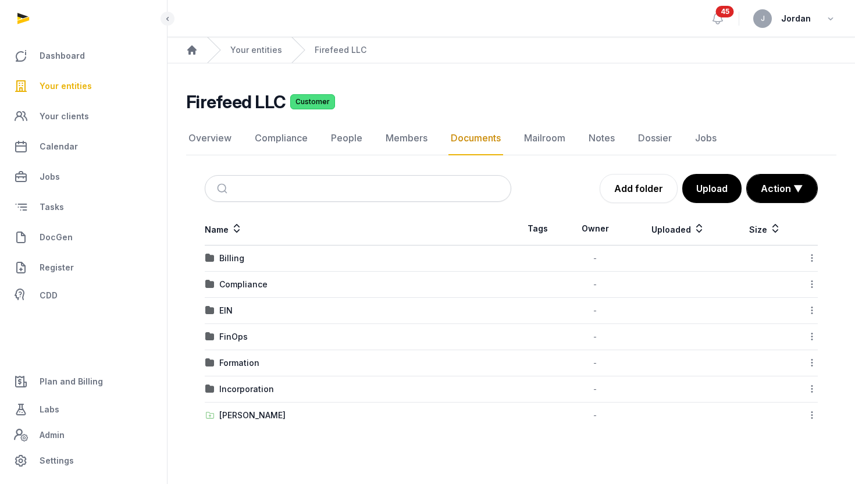
click at [92, 89] on link "Your entities" at bounding box center [83, 86] width 148 height 28
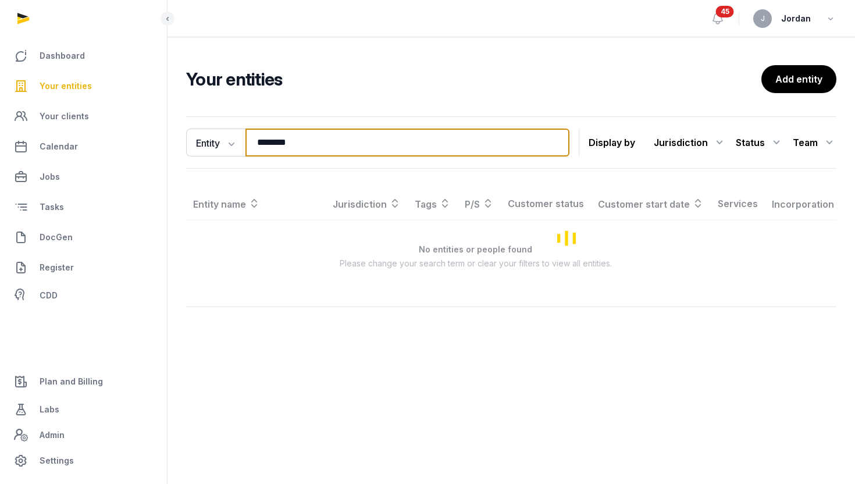
click at [260, 142] on input "********" at bounding box center [407, 142] width 324 height 28
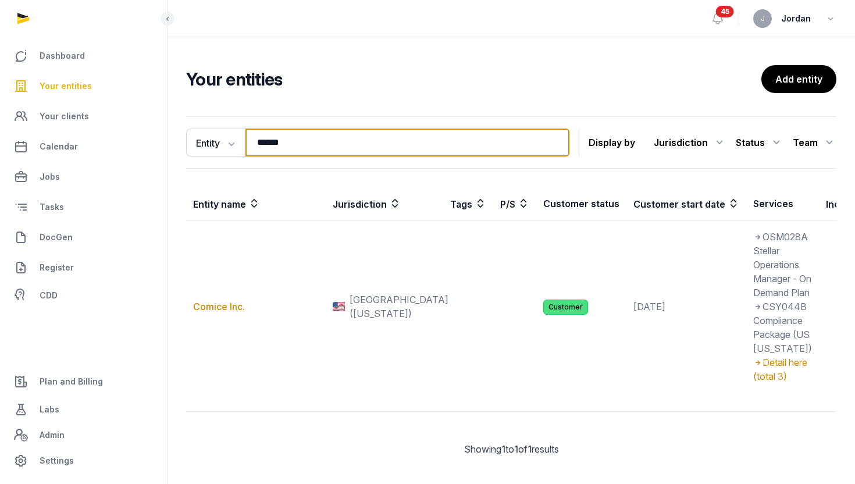
type input "**********"
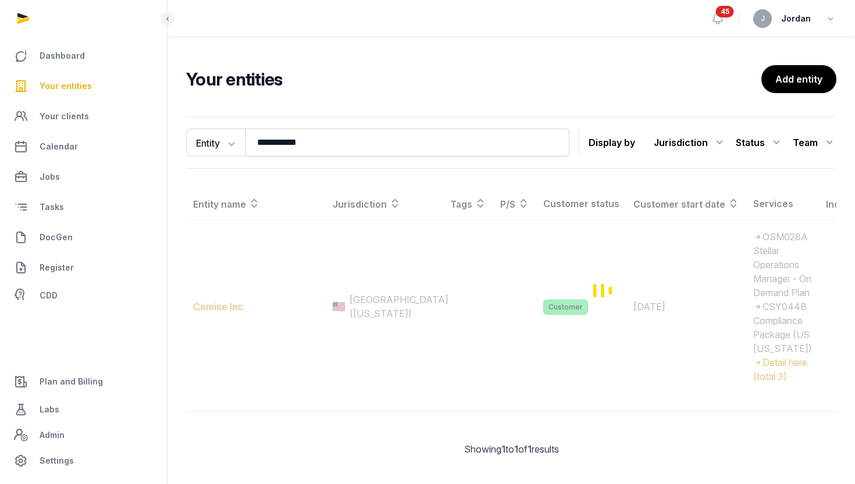
click at [230, 340] on div "Loading" at bounding box center [604, 289] width 837 height 205
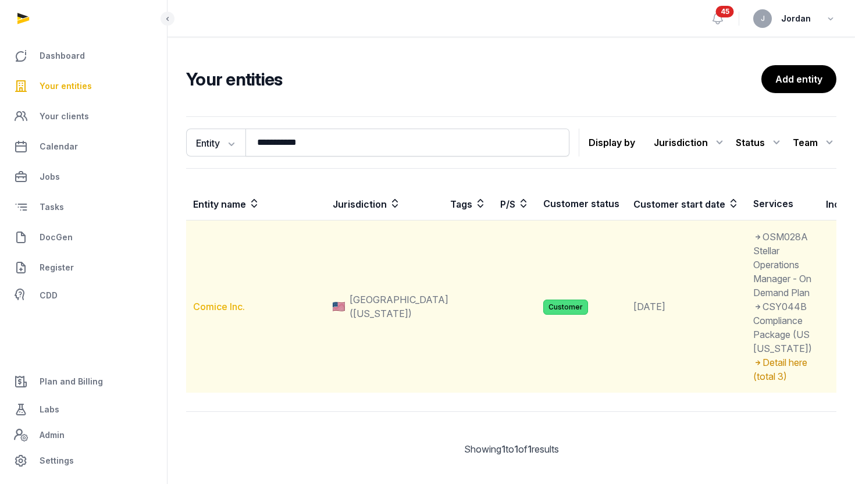
click at [219, 312] on link "Comice Inc." at bounding box center [219, 307] width 52 height 12
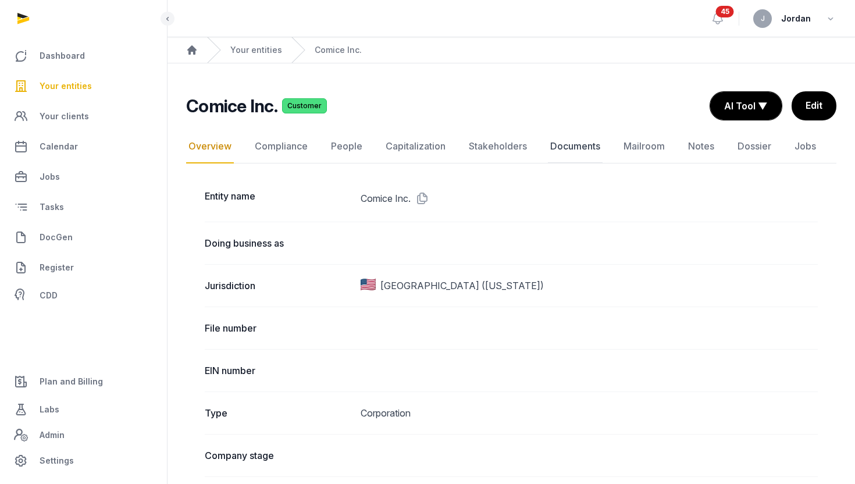
click at [570, 151] on link "Documents" at bounding box center [575, 147] width 55 height 34
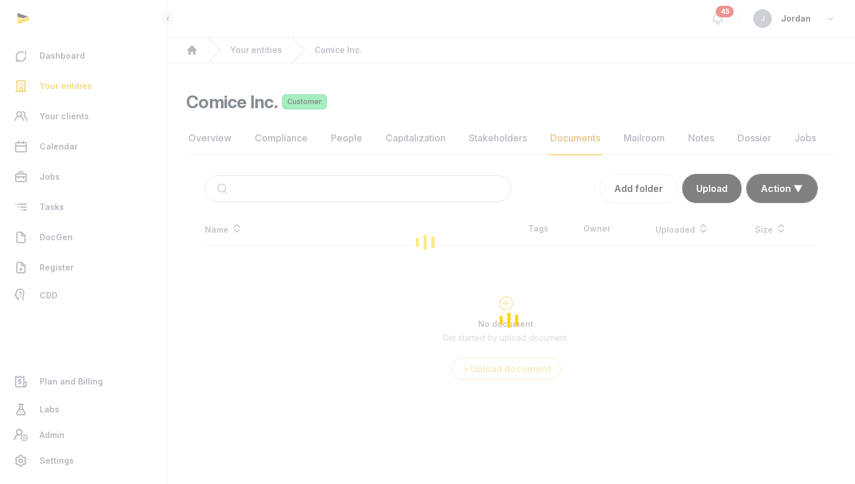
click at [358, 138] on div "Loading" at bounding box center [427, 242] width 855 height 484
click at [351, 138] on link "People" at bounding box center [346, 139] width 36 height 34
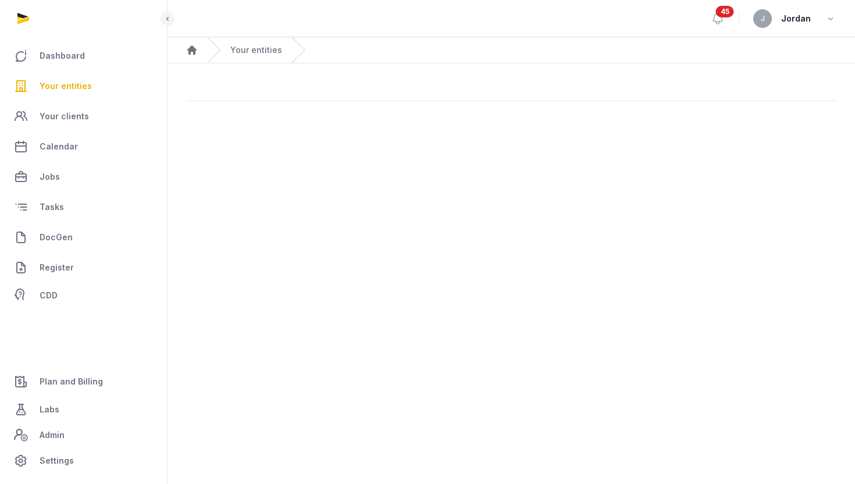
click at [351, 138] on main "Open sidebar 45 J Jordan Home Your entities" at bounding box center [427, 242] width 855 height 484
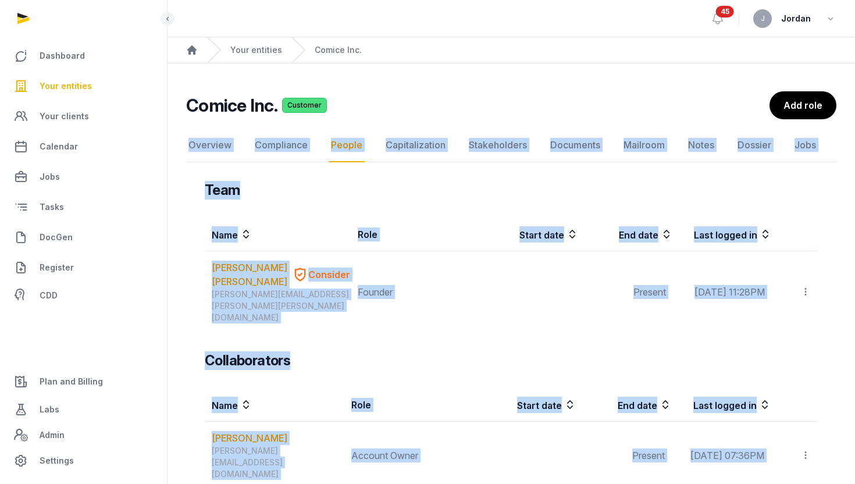
click at [198, 300] on div "Team Name Role Start date End date Last logged in WEI LI LIM Consider jamie.wl.…" at bounding box center [511, 414] width 650 height 466
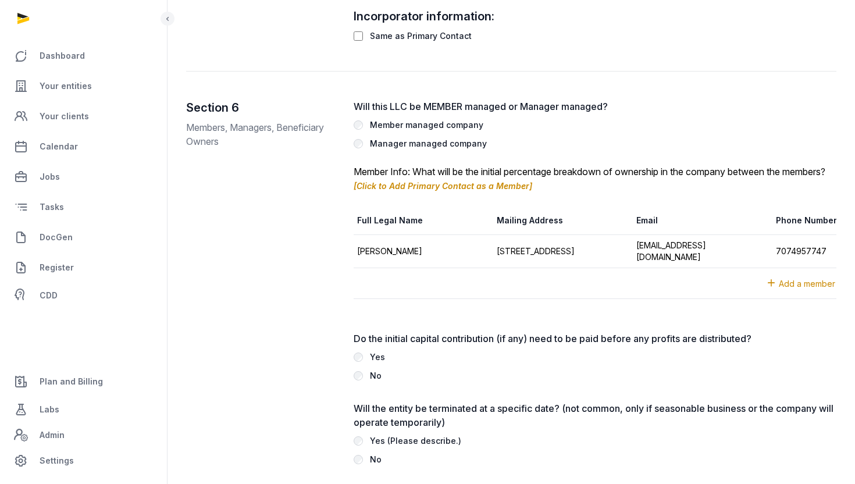
scroll to position [0, 20]
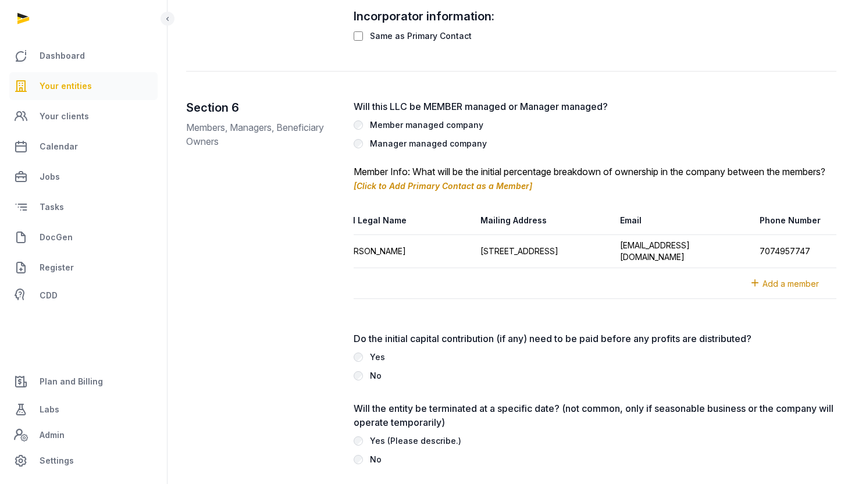
click at [67, 83] on span "Your entities" at bounding box center [66, 86] width 52 height 14
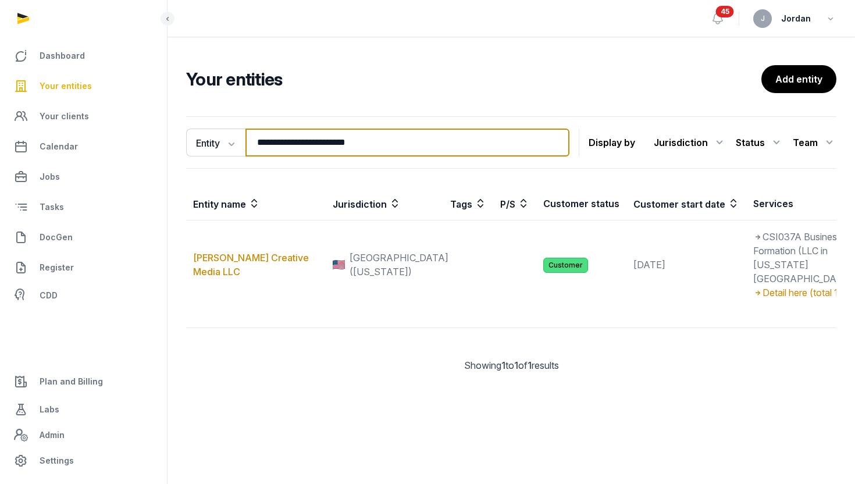
click at [349, 141] on input "**********" at bounding box center [407, 142] width 324 height 28
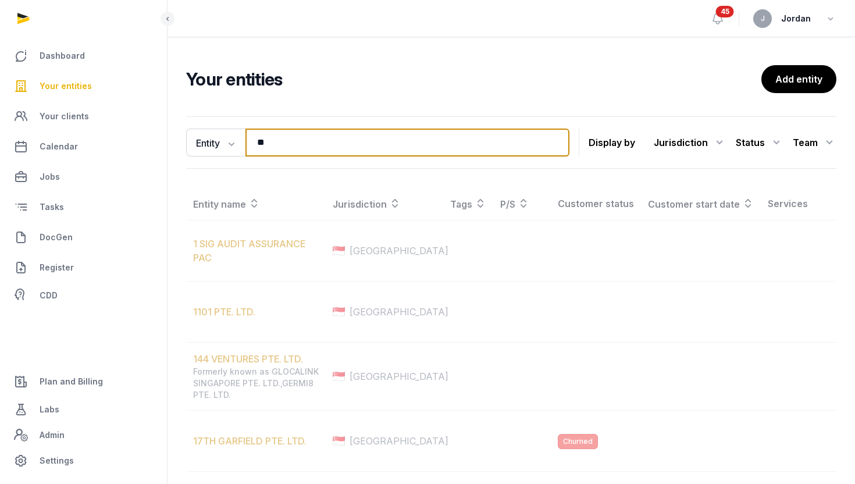
type input "******"
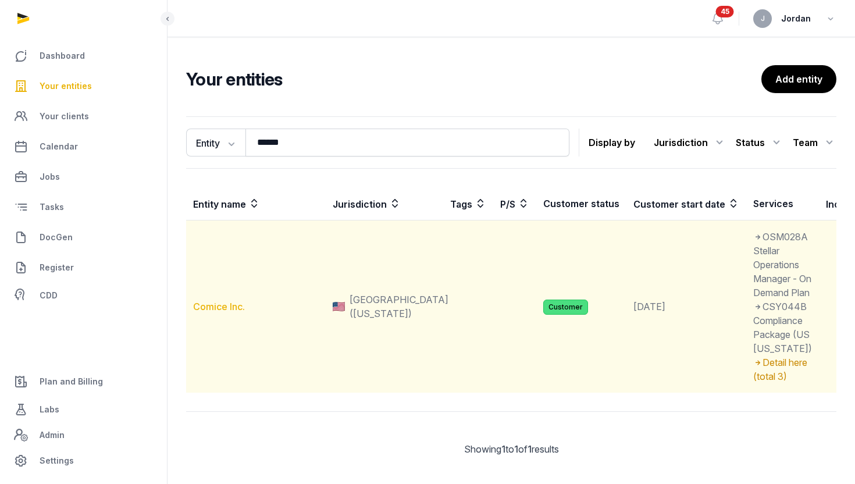
click at [234, 312] on link "Comice Inc." at bounding box center [219, 307] width 52 height 12
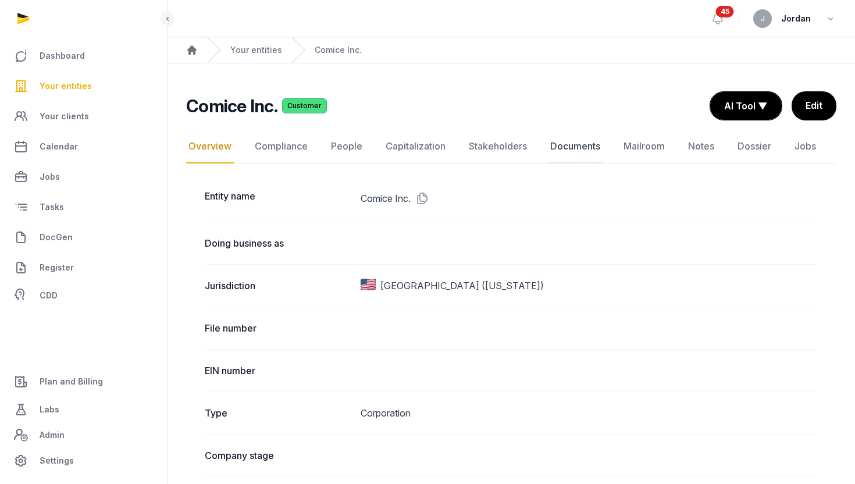
click at [560, 144] on link "Documents" at bounding box center [575, 147] width 55 height 34
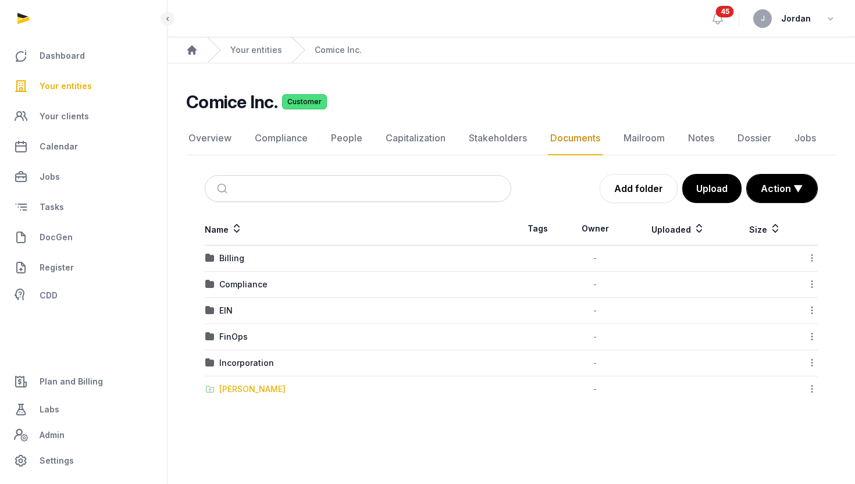
click at [259, 387] on div "[PERSON_NAME]" at bounding box center [252, 389] width 66 height 12
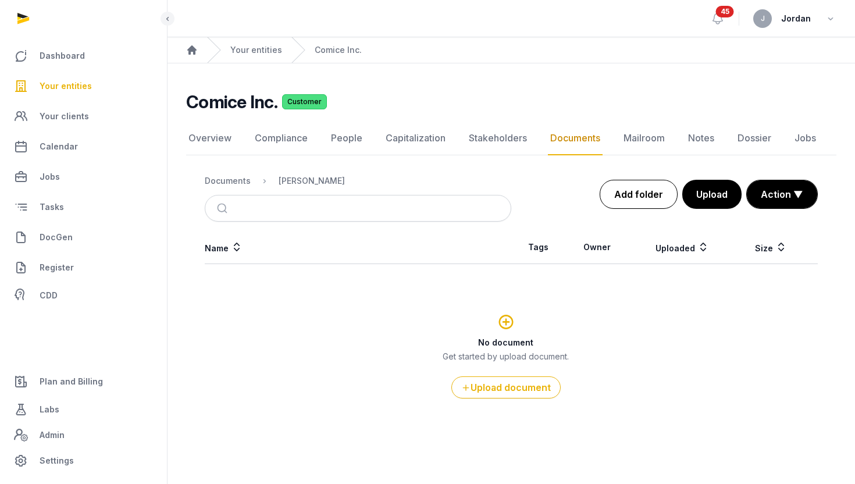
click at [649, 198] on link "Add folder" at bounding box center [638, 194] width 78 height 29
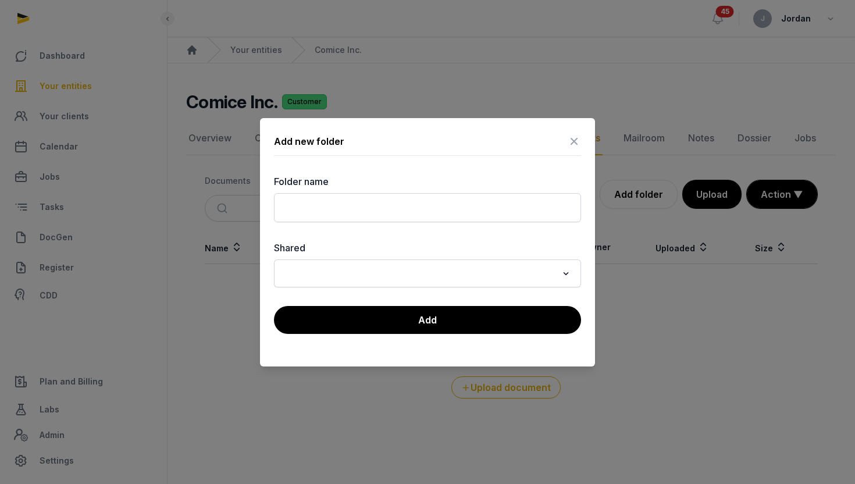
click at [345, 191] on div "Folder name" at bounding box center [427, 198] width 307 height 48
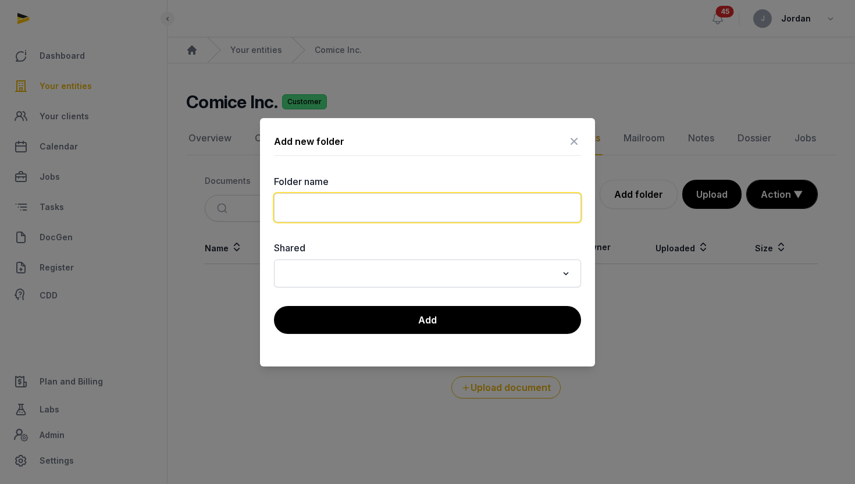
click at [344, 210] on input "text" at bounding box center [427, 207] width 307 height 29
type input "*"
type input "***"
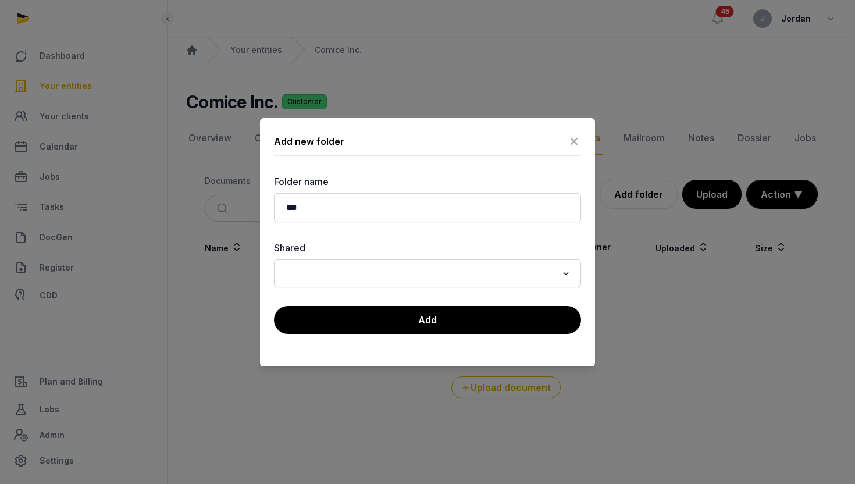
click at [332, 259] on div "Loading..." at bounding box center [427, 273] width 307 height 28
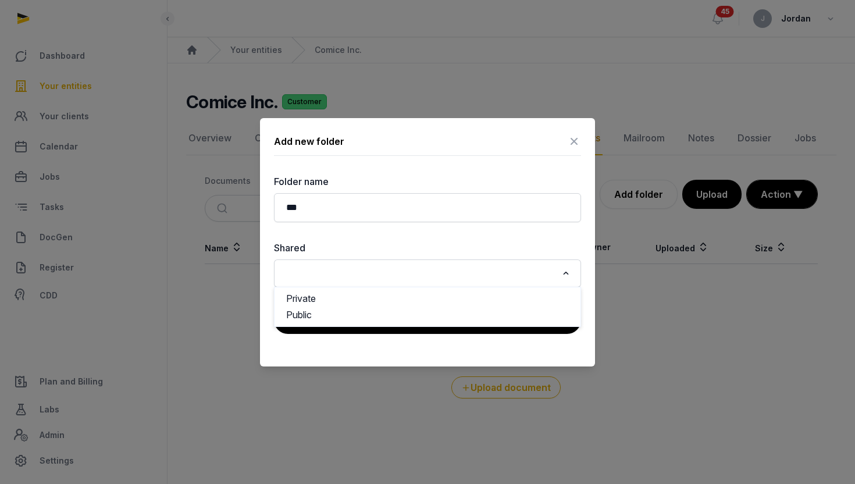
click at [332, 283] on div "Loading..." at bounding box center [427, 273] width 295 height 21
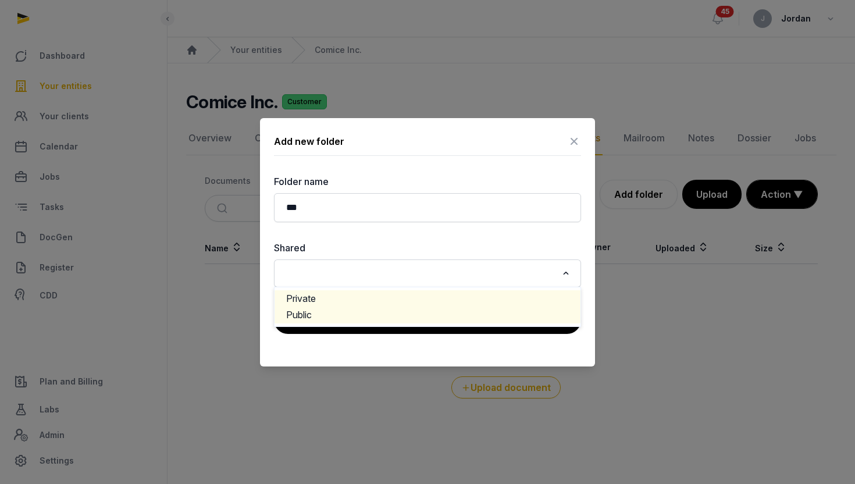
click at [324, 302] on li "Private" at bounding box center [427, 298] width 306 height 17
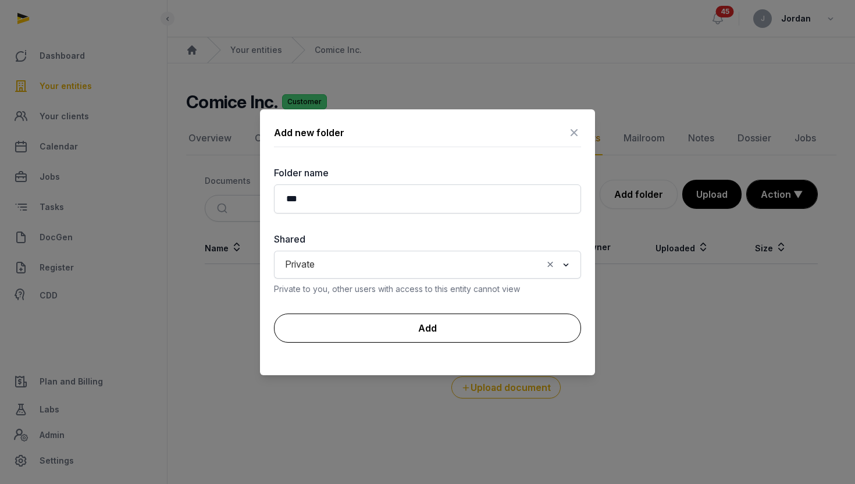
click at [420, 327] on button "Add" at bounding box center [427, 327] width 307 height 29
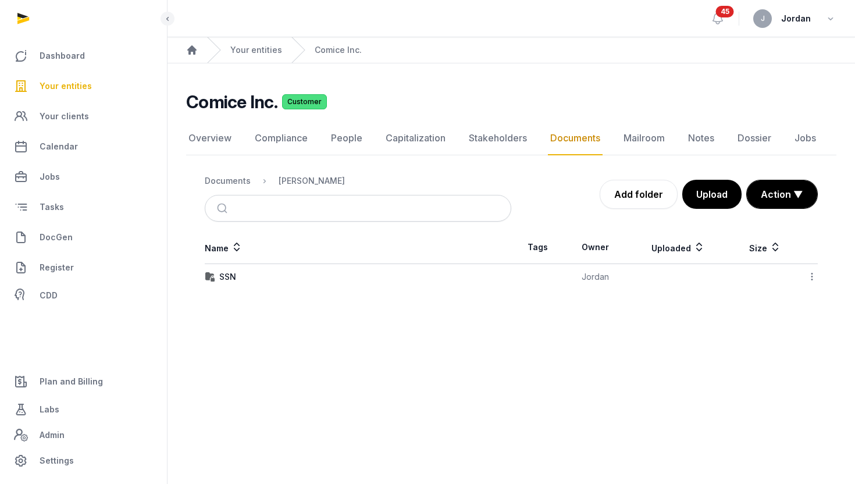
click at [809, 273] on icon at bounding box center [811, 276] width 10 height 12
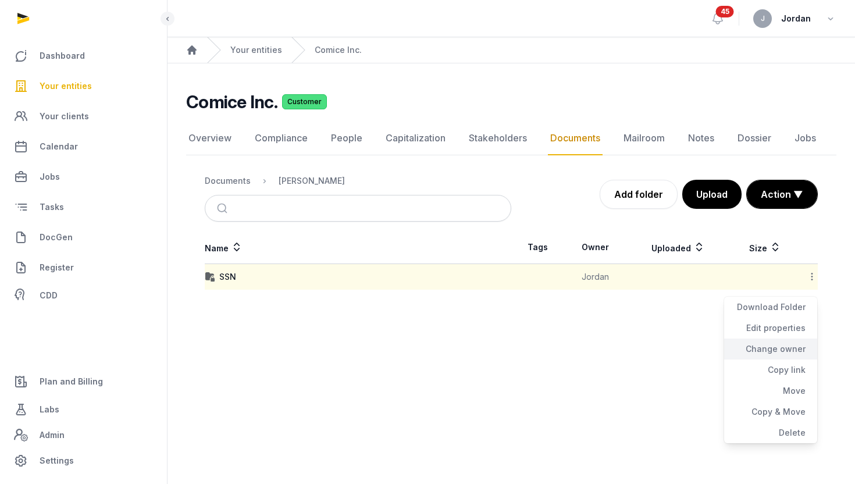
click at [787, 343] on div "Change owner" at bounding box center [770, 348] width 93 height 21
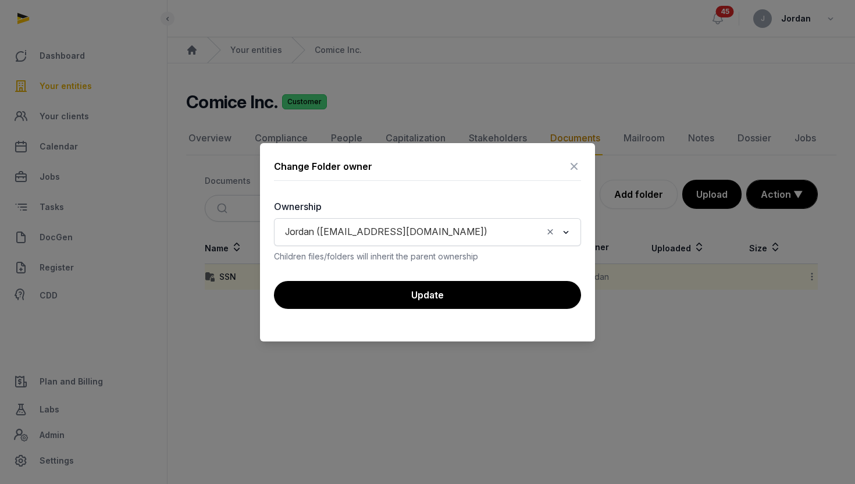
click at [547, 237] on icon "Clear Selected" at bounding box center [550, 232] width 10 height 12
click at [492, 227] on input "Search for option" at bounding box center [419, 232] width 276 height 16
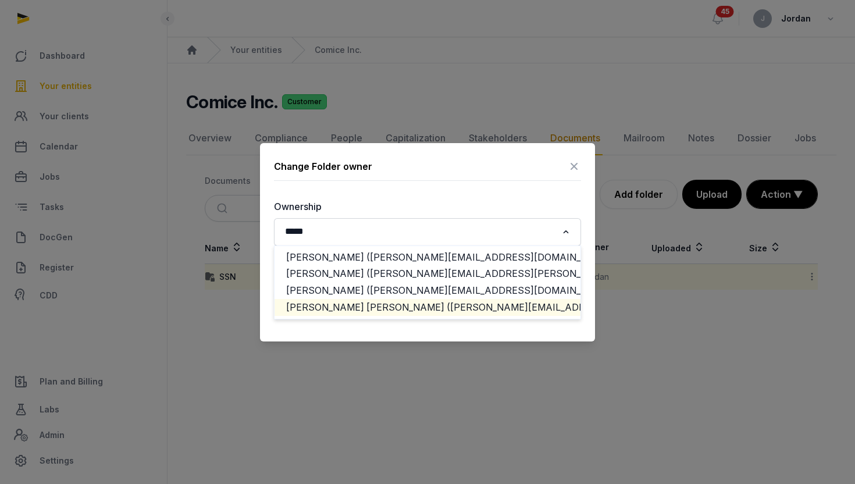
click at [421, 306] on li "Wei Li Lim (jamie.wl.lim@gmail.com)" at bounding box center [427, 307] width 306 height 17
type input "*****"
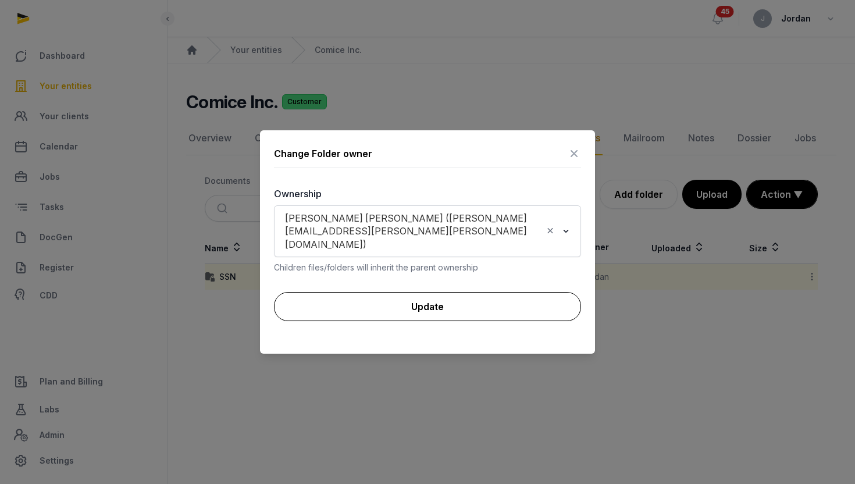
click at [510, 295] on button "Update" at bounding box center [427, 306] width 307 height 29
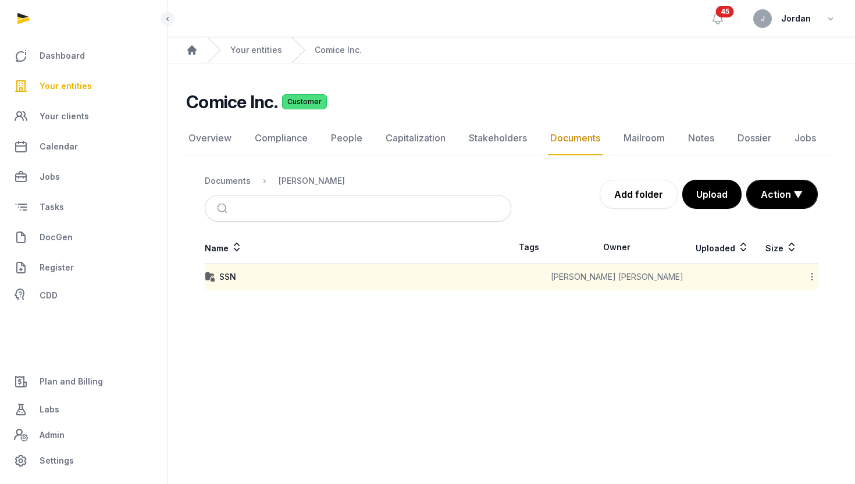
click at [814, 284] on div at bounding box center [811, 277] width 11 height 16
click at [813, 280] on icon at bounding box center [811, 276] width 10 height 12
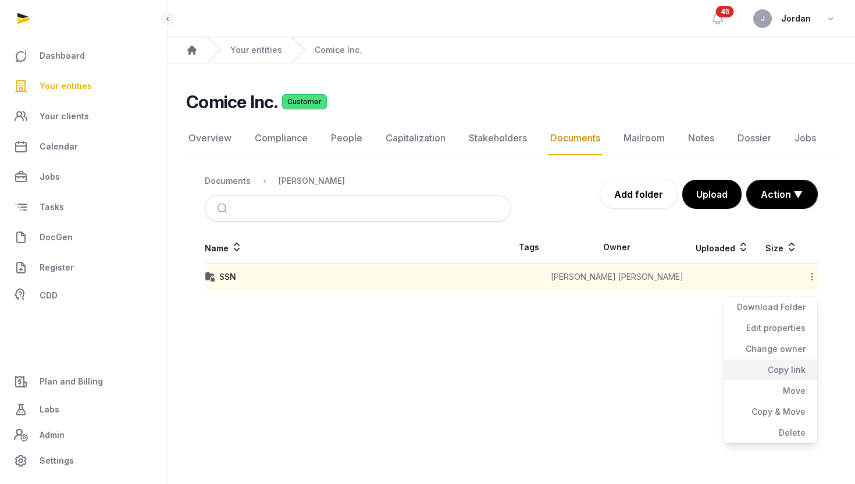
click at [792, 367] on div "Copy link" at bounding box center [770, 369] width 93 height 21
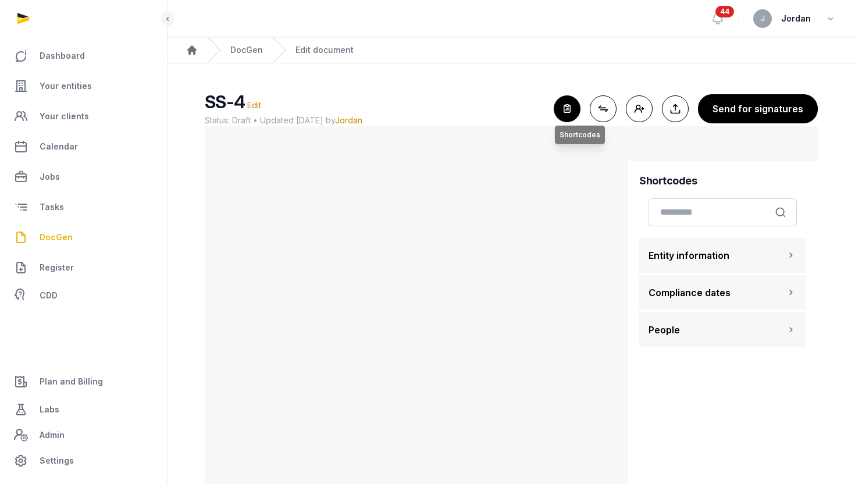
click at [571, 103] on icon "button" at bounding box center [567, 109] width 26 height 26
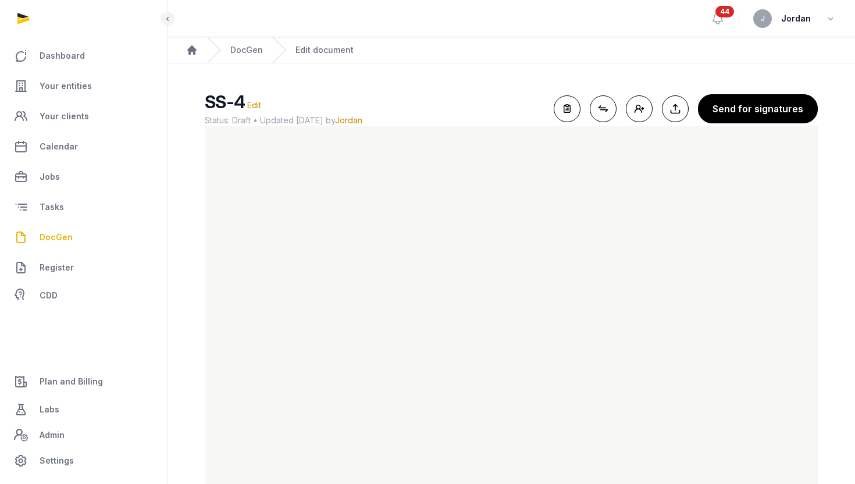
scroll to position [28, 0]
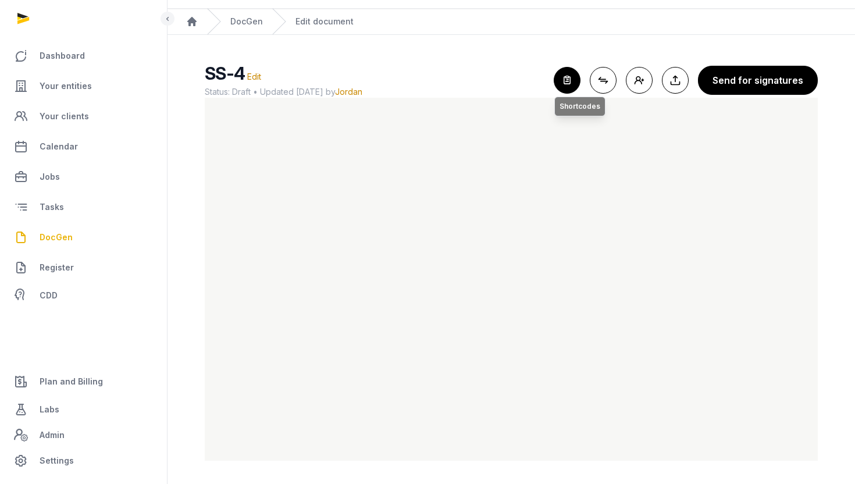
click at [567, 87] on icon "button" at bounding box center [567, 80] width 26 height 26
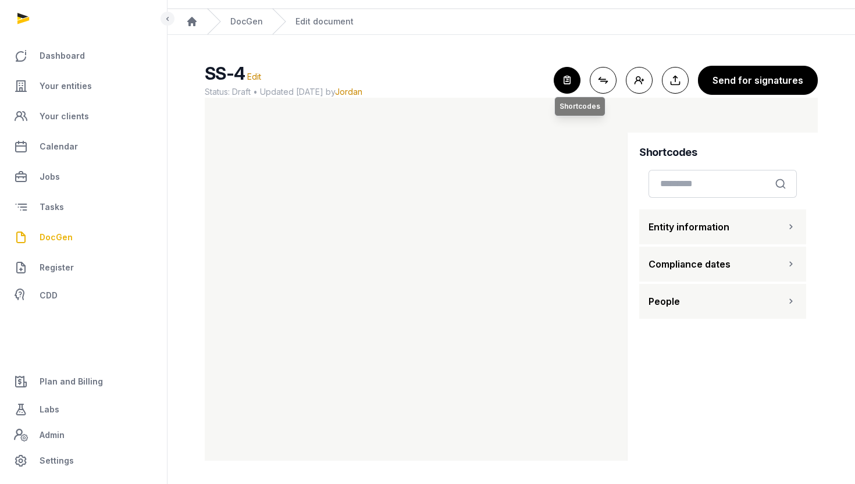
click at [570, 85] on icon "button" at bounding box center [567, 80] width 26 height 26
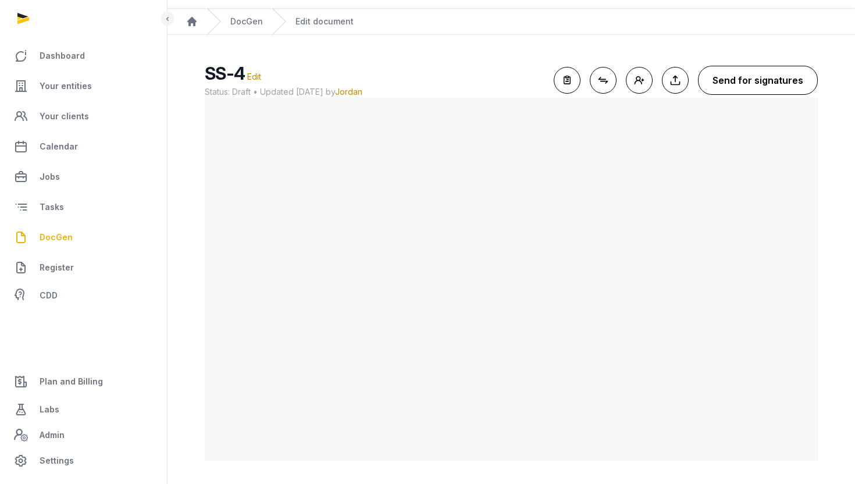
click at [762, 83] on button "Send for signatures" at bounding box center [758, 80] width 120 height 29
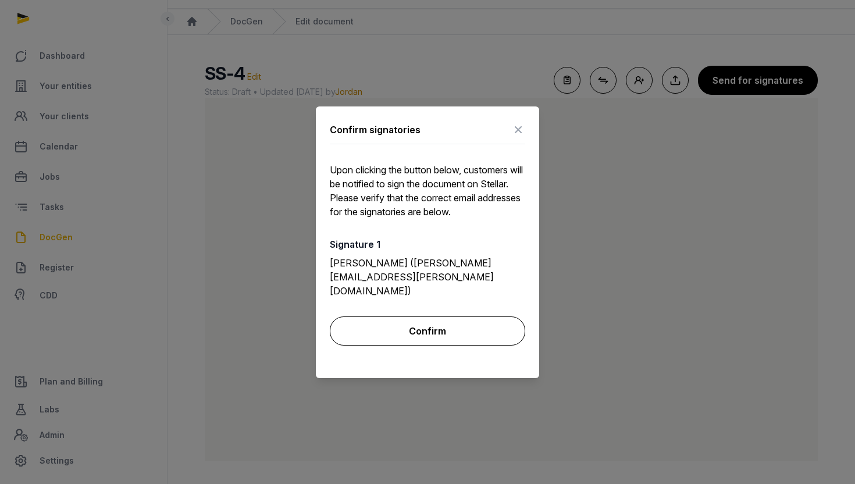
click at [479, 328] on button "Confirm" at bounding box center [427, 330] width 195 height 29
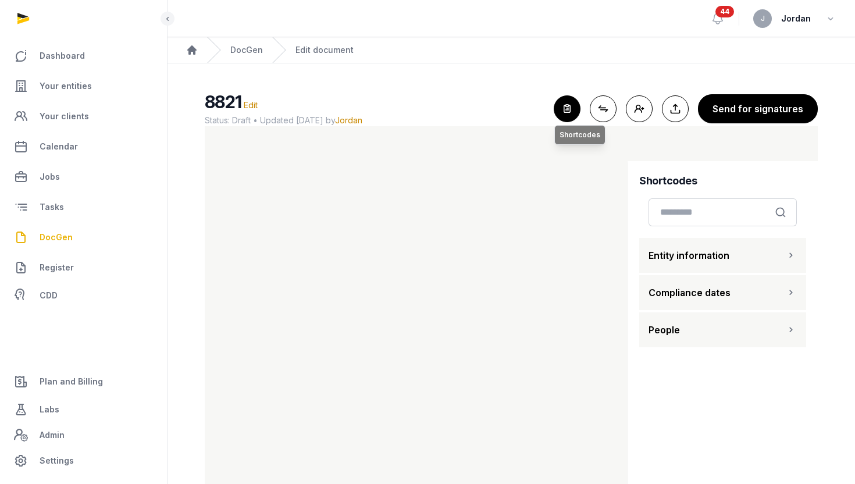
click at [580, 107] on icon "button" at bounding box center [567, 109] width 26 height 26
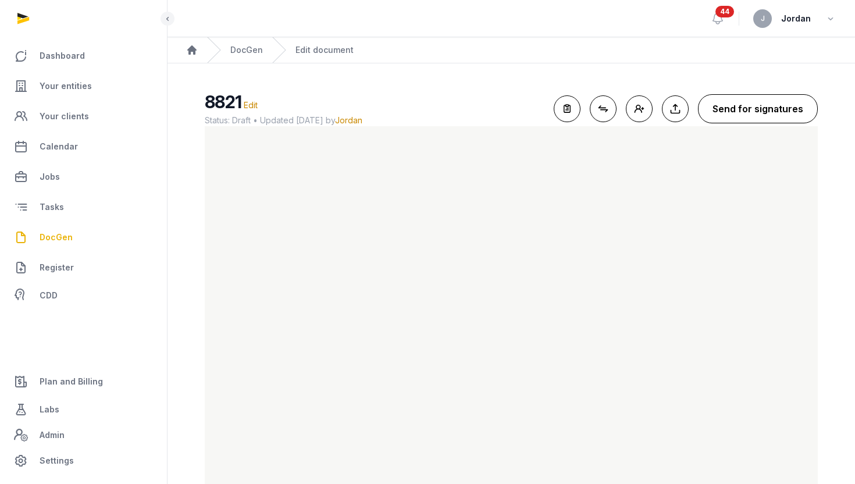
click at [737, 109] on button "Send for signatures" at bounding box center [758, 108] width 120 height 29
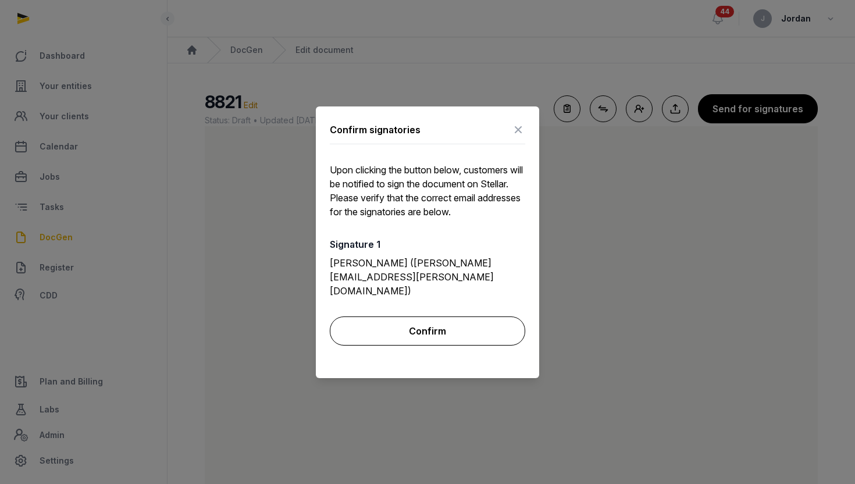
click at [435, 321] on button "Confirm" at bounding box center [427, 330] width 195 height 29
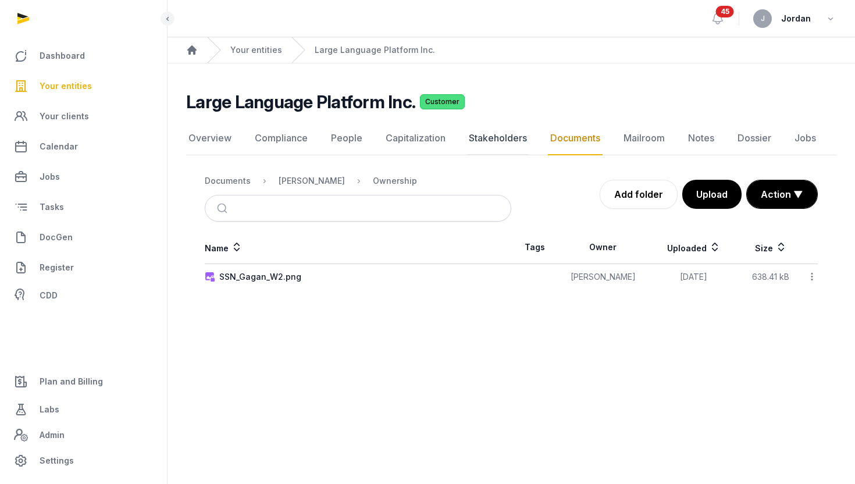
click at [508, 131] on link "Stakeholders" at bounding box center [497, 139] width 63 height 34
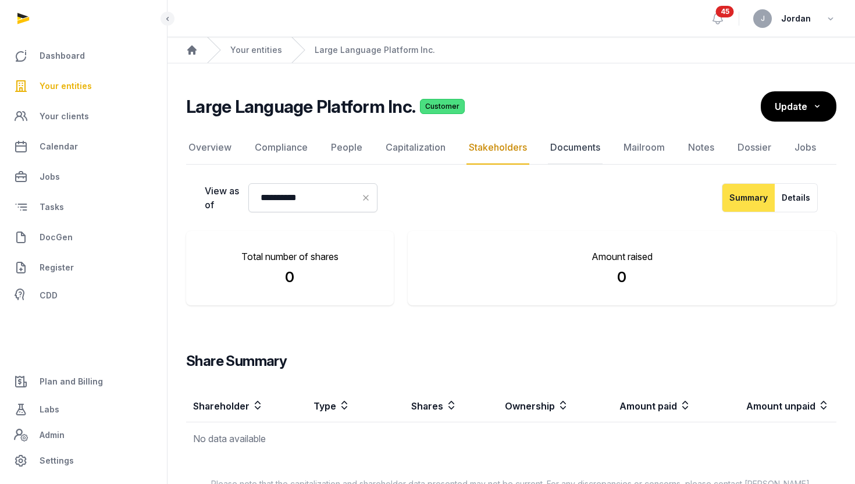
click at [565, 140] on link "Documents" at bounding box center [575, 148] width 55 height 34
